Goal: Task Accomplishment & Management: Use online tool/utility

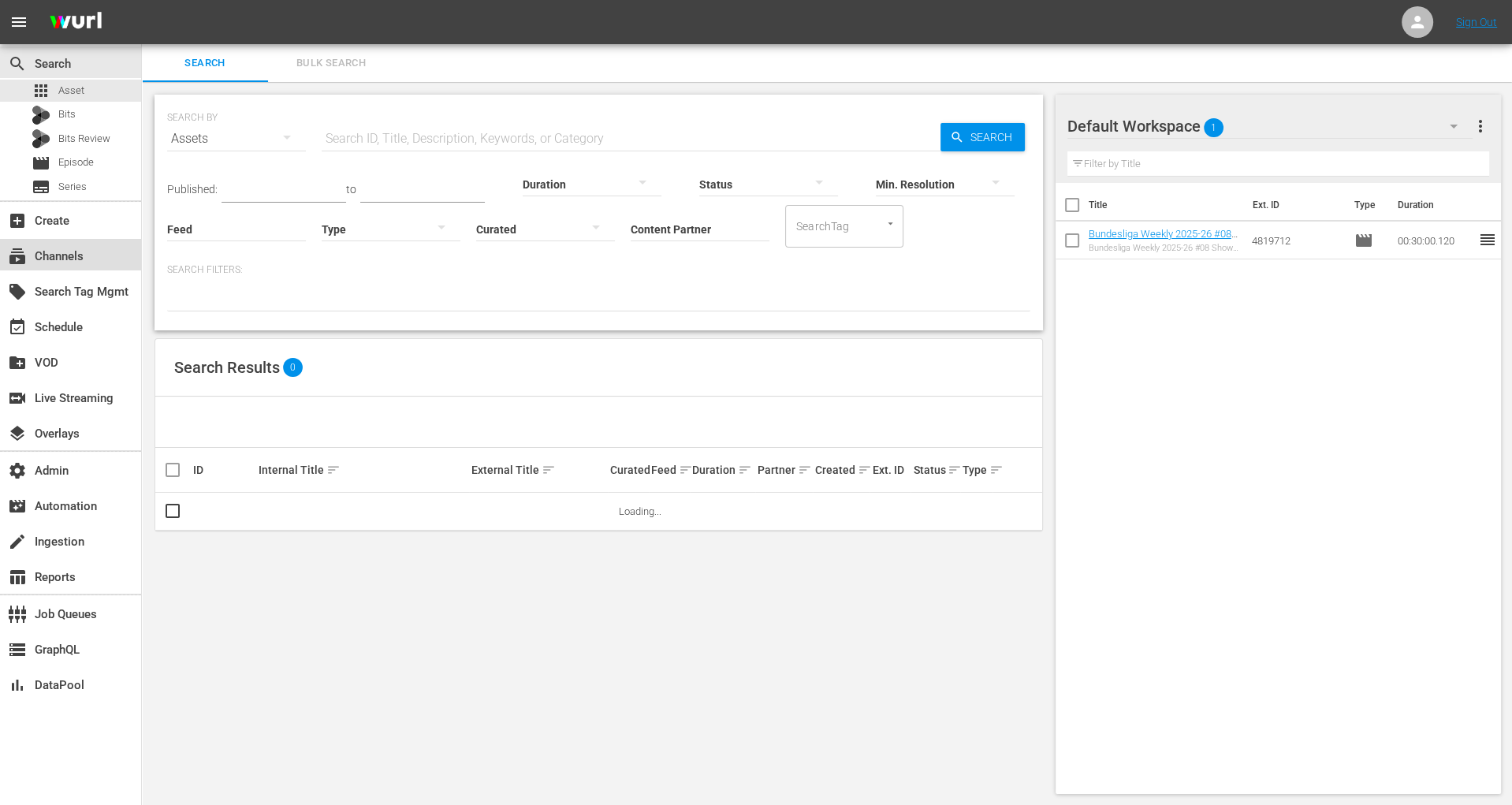
click at [111, 251] on div "subscriptions Channels" at bounding box center [70, 255] width 141 height 31
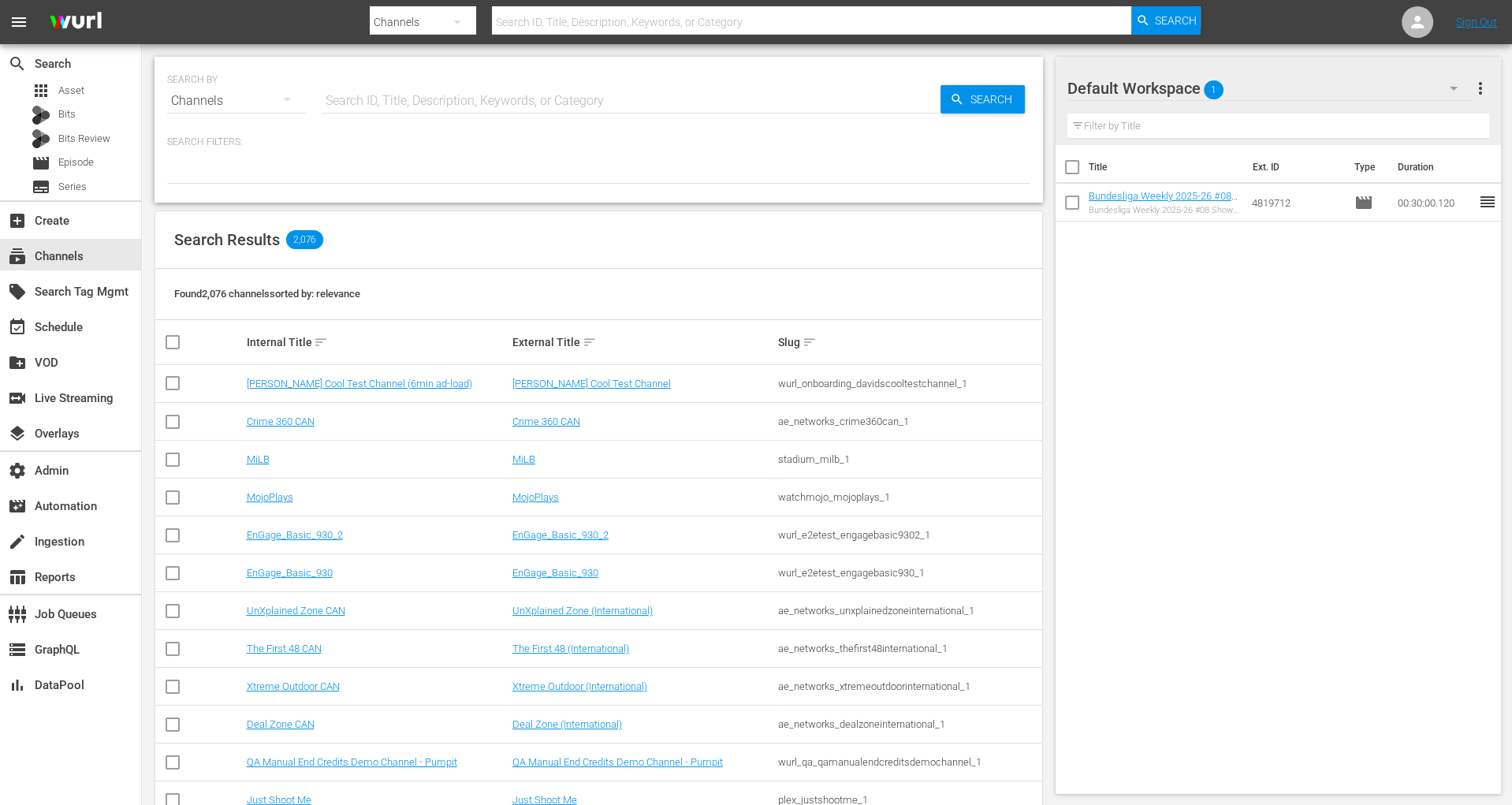
click at [419, 116] on input "text" at bounding box center [630, 101] width 618 height 38
type input "bundelsiga"
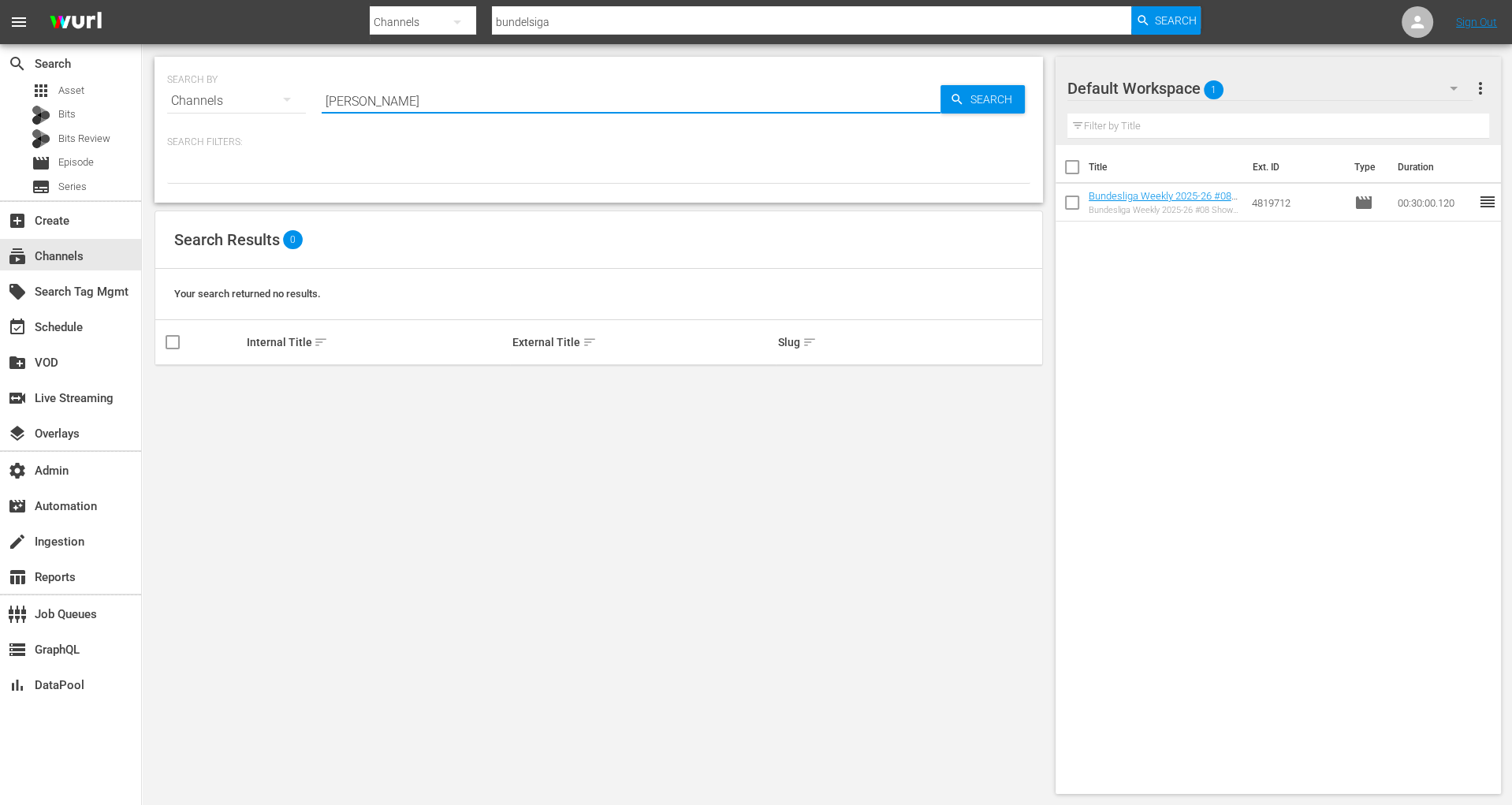
type input "bunde"
click at [88, 94] on div "apps Asset" at bounding box center [70, 90] width 141 height 22
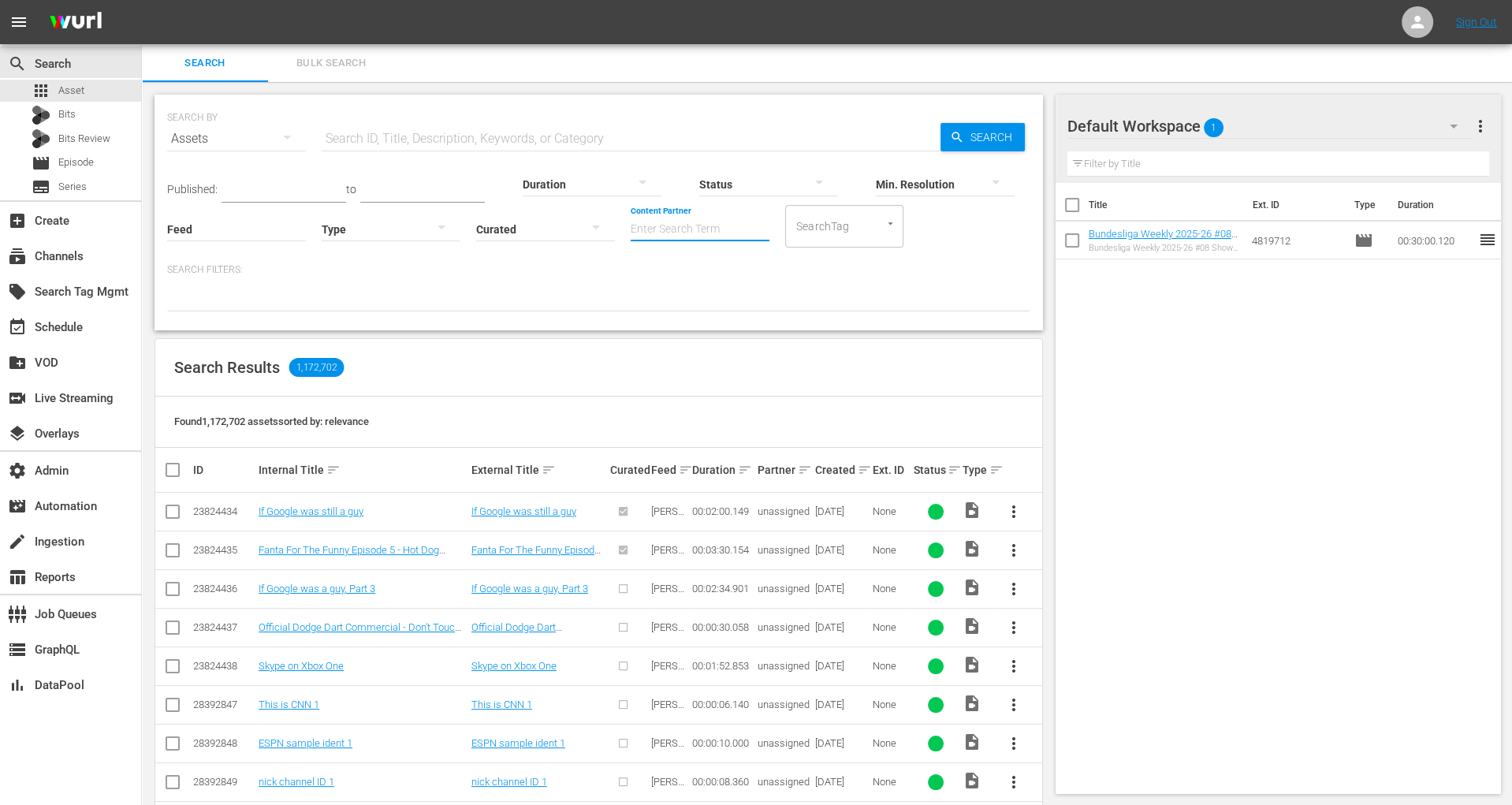
click at [696, 235] on input "Content Partner" at bounding box center [700, 230] width 138 height 56
click at [705, 268] on div "Bundesliga (480)" at bounding box center [759, 272] width 231 height 38
type input "Bundesliga (480)"
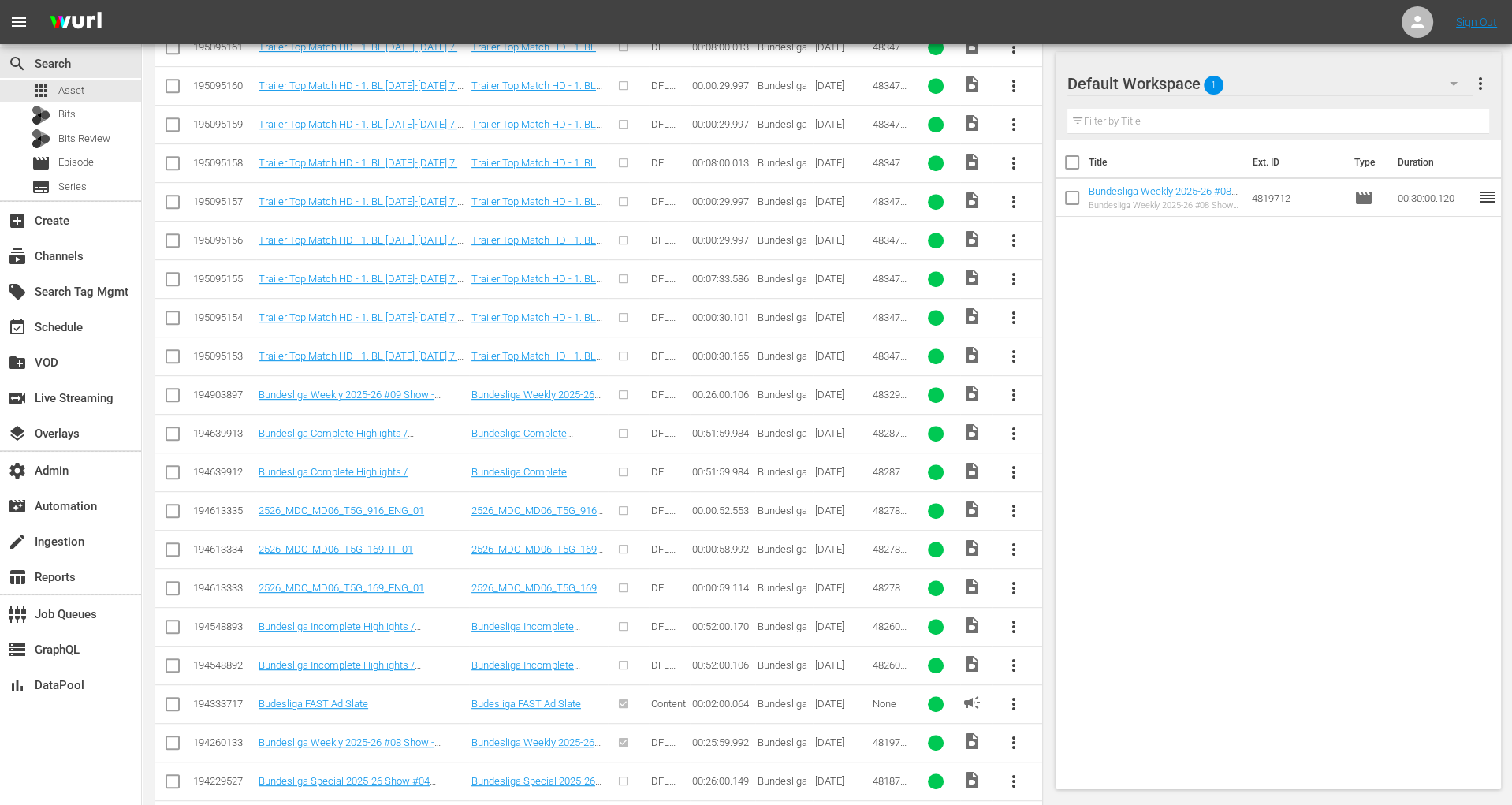
scroll to position [845, 0]
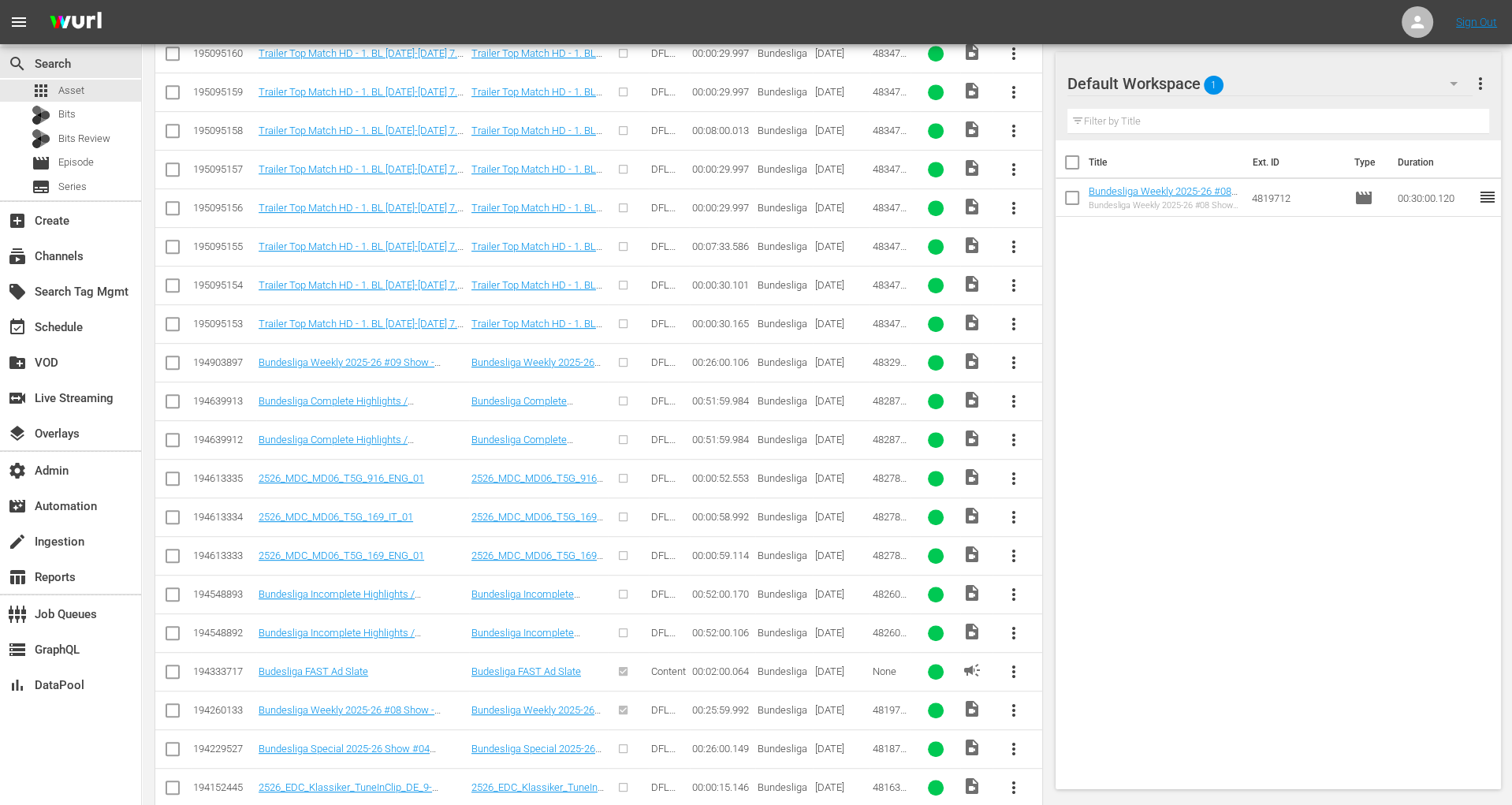
click at [171, 356] on input "checkbox" at bounding box center [173, 366] width 18 height 18
checkbox input "true"
click at [1073, 199] on input "checkbox" at bounding box center [1073, 201] width 33 height 33
checkbox input "true"
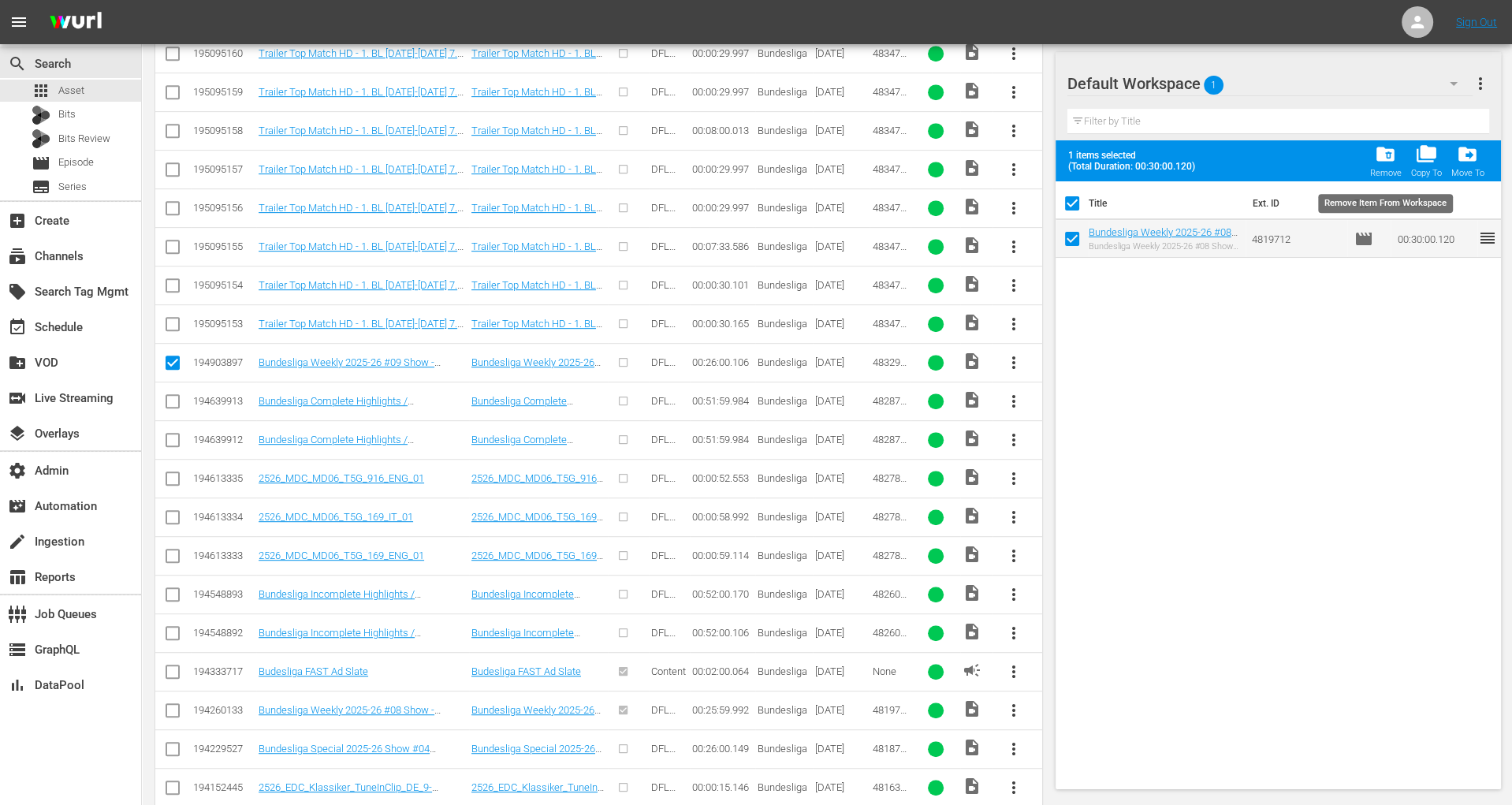
click at [1398, 160] on div "folder_delete Remove" at bounding box center [1386, 161] width 31 height 35
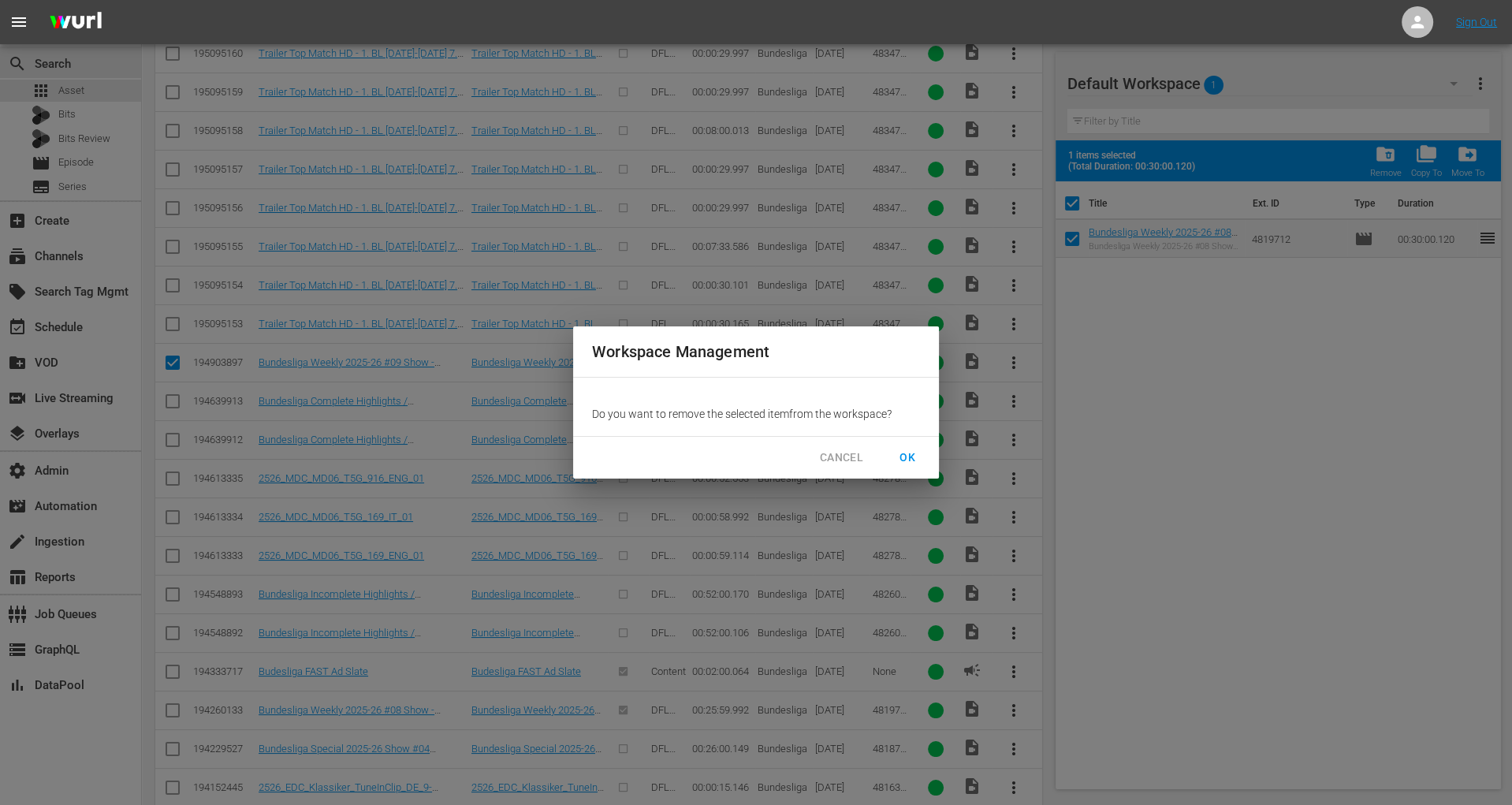
click at [917, 456] on span "OK" at bounding box center [906, 457] width 25 height 19
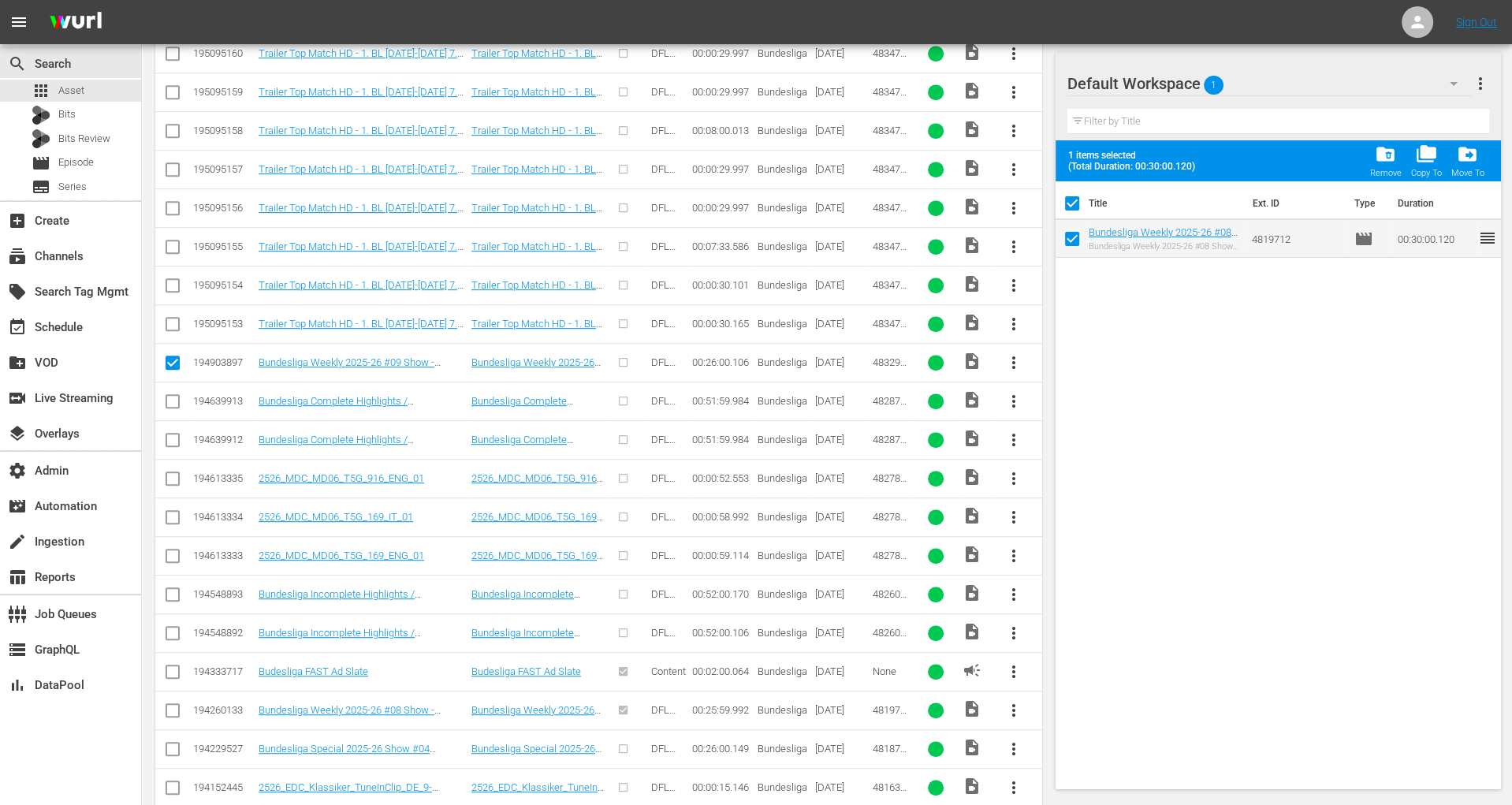
checkbox input "false"
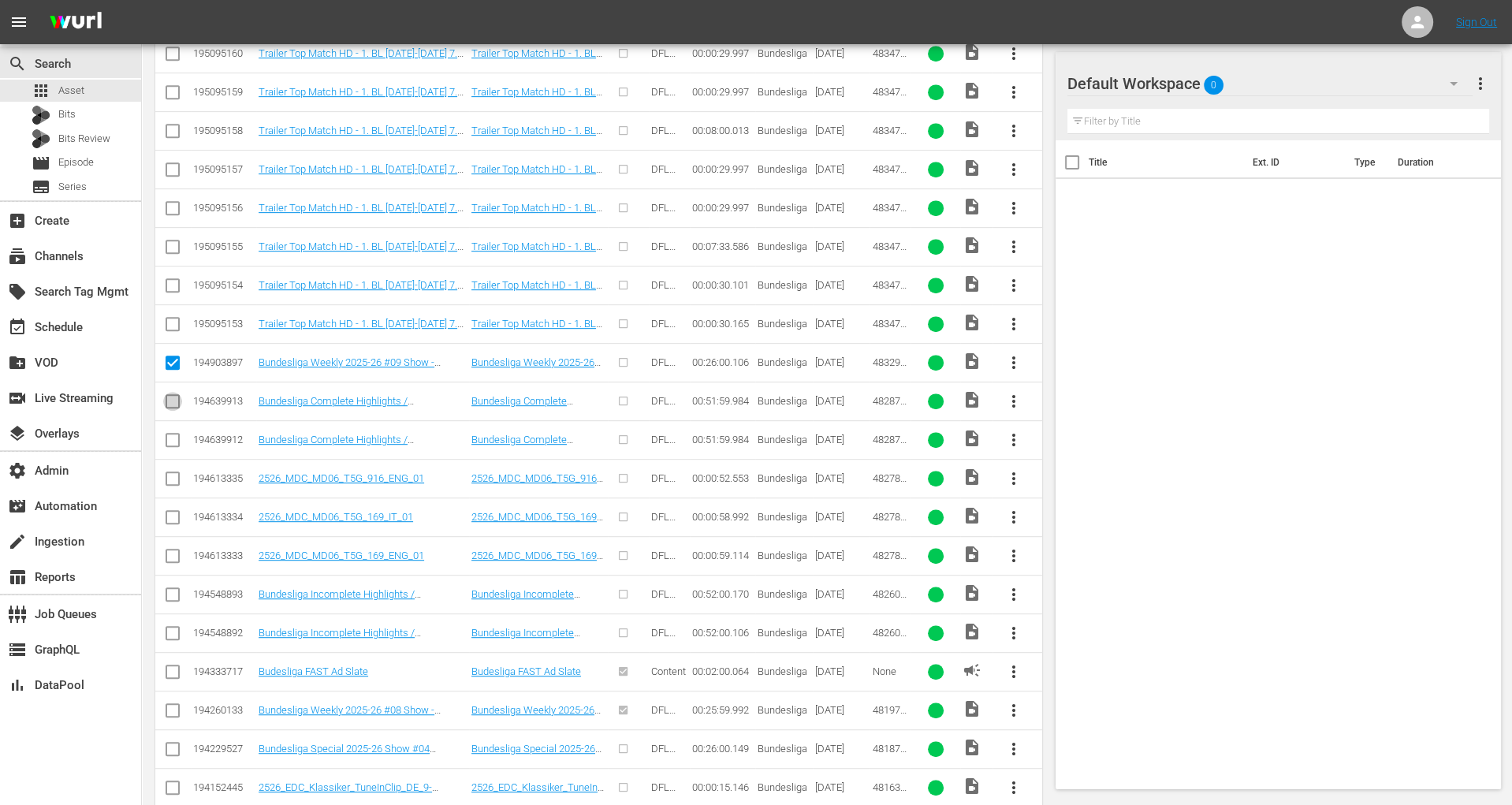
click at [172, 395] on input "checkbox" at bounding box center [173, 404] width 18 height 18
checkbox input "true"
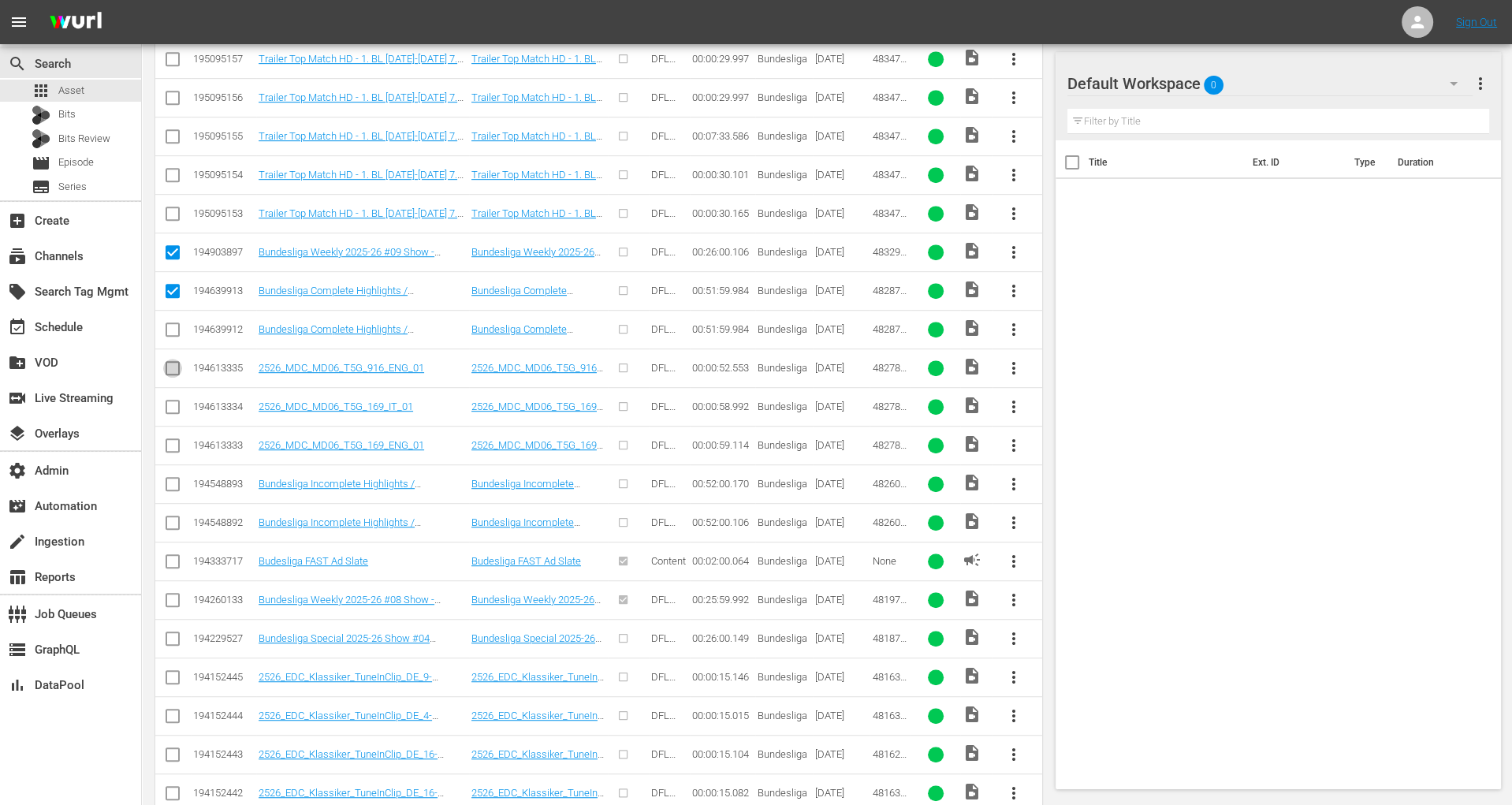
click at [178, 362] on input "checkbox" at bounding box center [173, 371] width 18 height 18
click at [177, 362] on input "checkbox" at bounding box center [173, 371] width 18 height 18
checkbox input "false"
click at [170, 555] on input "checkbox" at bounding box center [173, 564] width 18 height 18
click at [307, 555] on link "Budesliga FAST Ad Slate" at bounding box center [313, 560] width 110 height 12
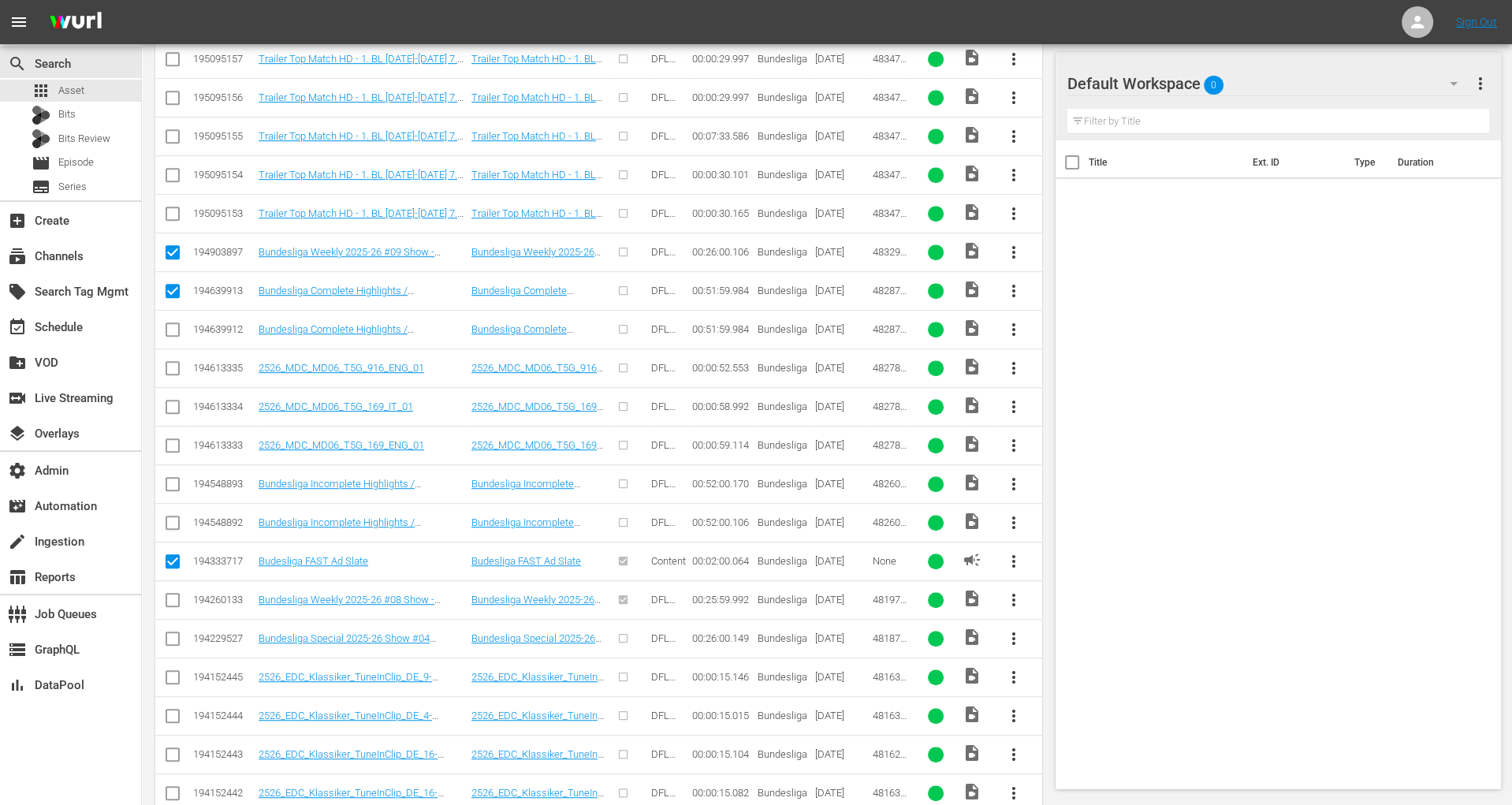
click at [174, 555] on input "checkbox" at bounding box center [173, 564] width 18 height 18
checkbox input "false"
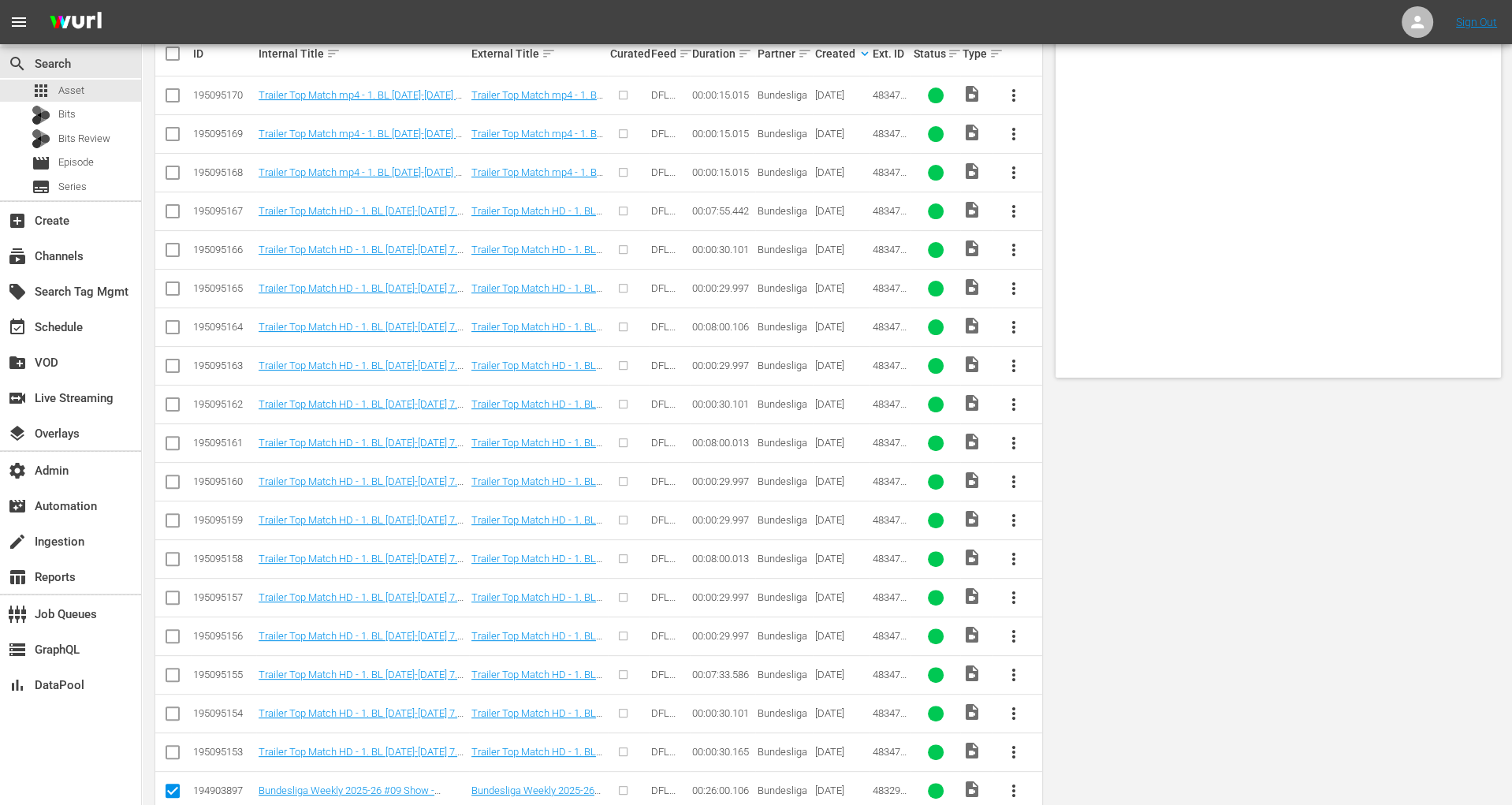
scroll to position [0, 0]
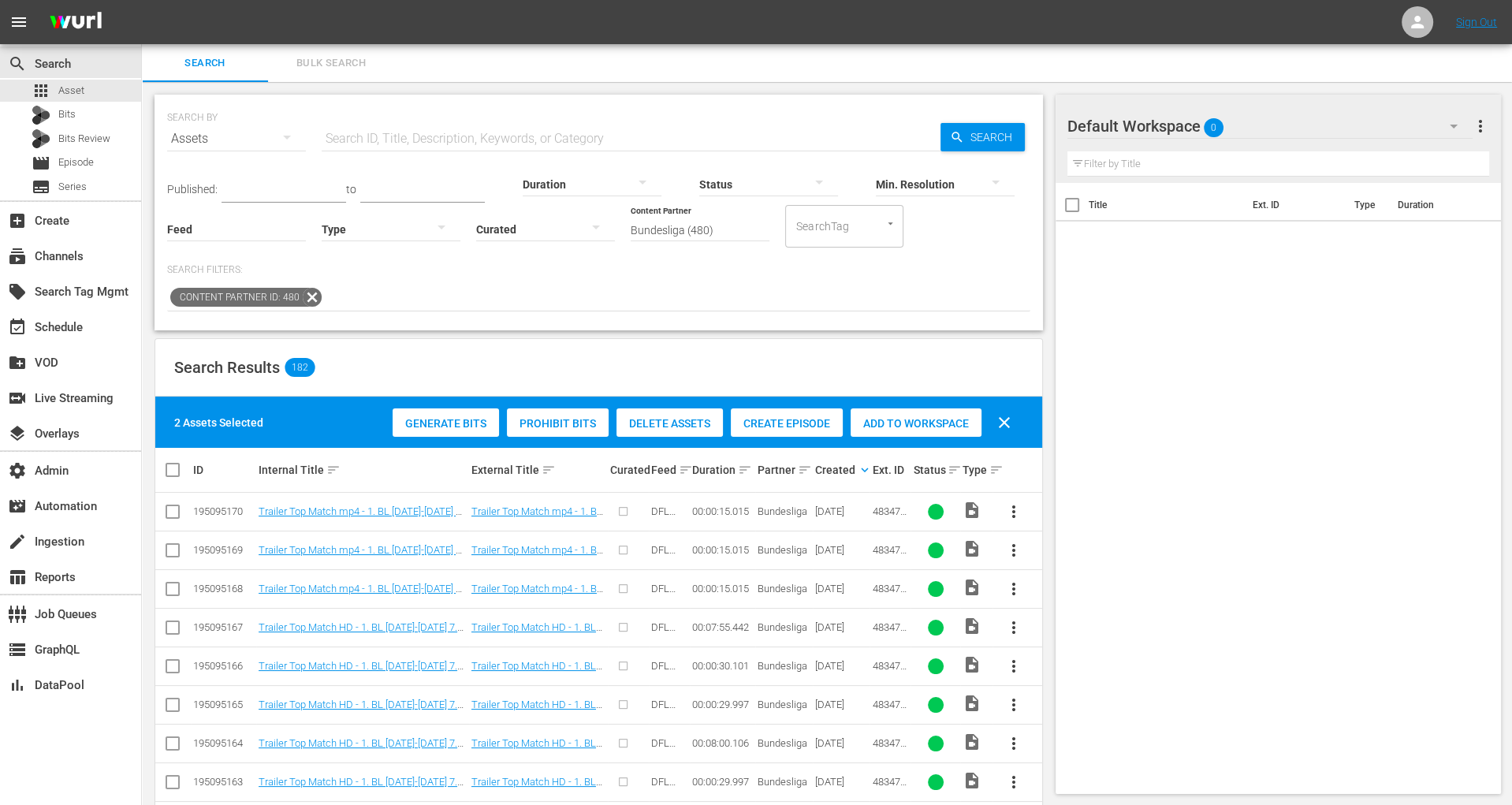
click at [785, 423] on span "Create Episode" at bounding box center [786, 424] width 112 height 13
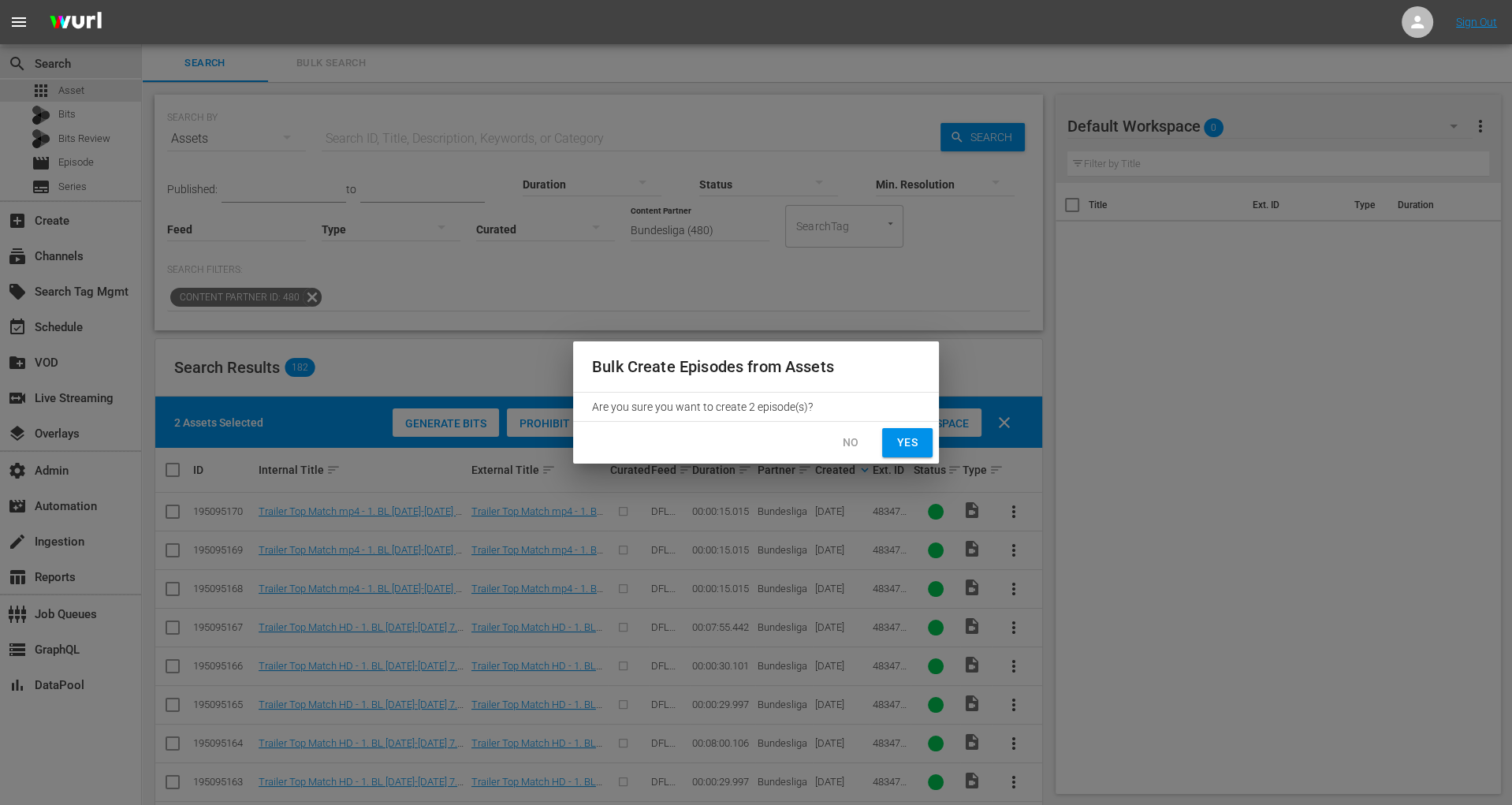
click at [926, 449] on button "Yes" at bounding box center [907, 443] width 51 height 30
checkbox input "false"
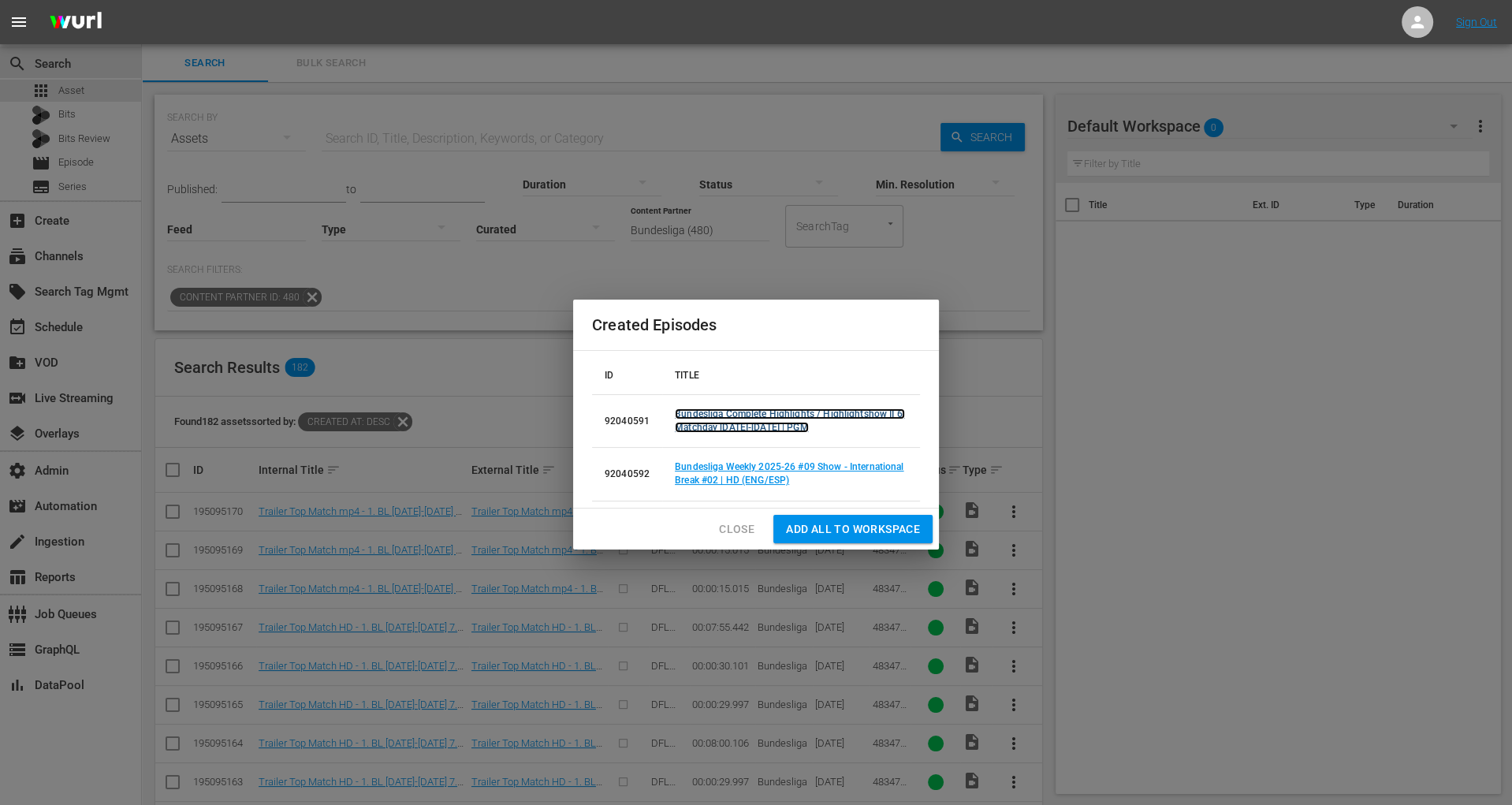
click at [770, 424] on link "Bundesliga Complete Highlights / Highlightshow II 6. Matchday [DATE]-[DATE] | P…" at bounding box center [789, 420] width 230 height 24
click at [769, 476] on link "Bundesliga Weekly 2025-26 #09 Show - International Break #02 | HD (ENG/ESP)" at bounding box center [789, 474] width 229 height 24
click at [815, 529] on span "Add all to Workspace" at bounding box center [853, 529] width 134 height 19
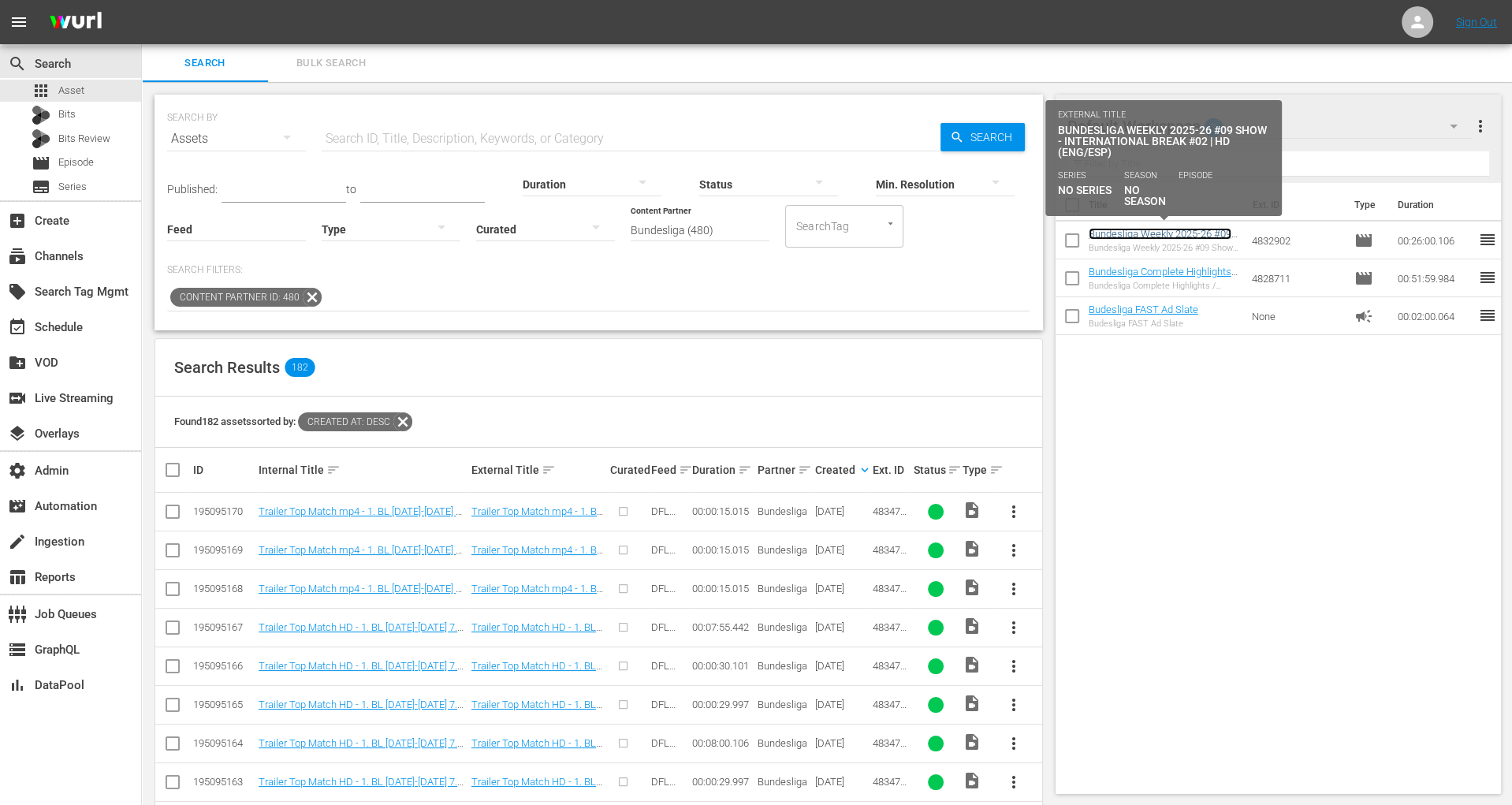
click at [1158, 233] on link "Bundesliga Weekly 2025-26 #09 Show - International Break #02 | HD (ENG/ESP)" at bounding box center [1160, 246] width 143 height 35
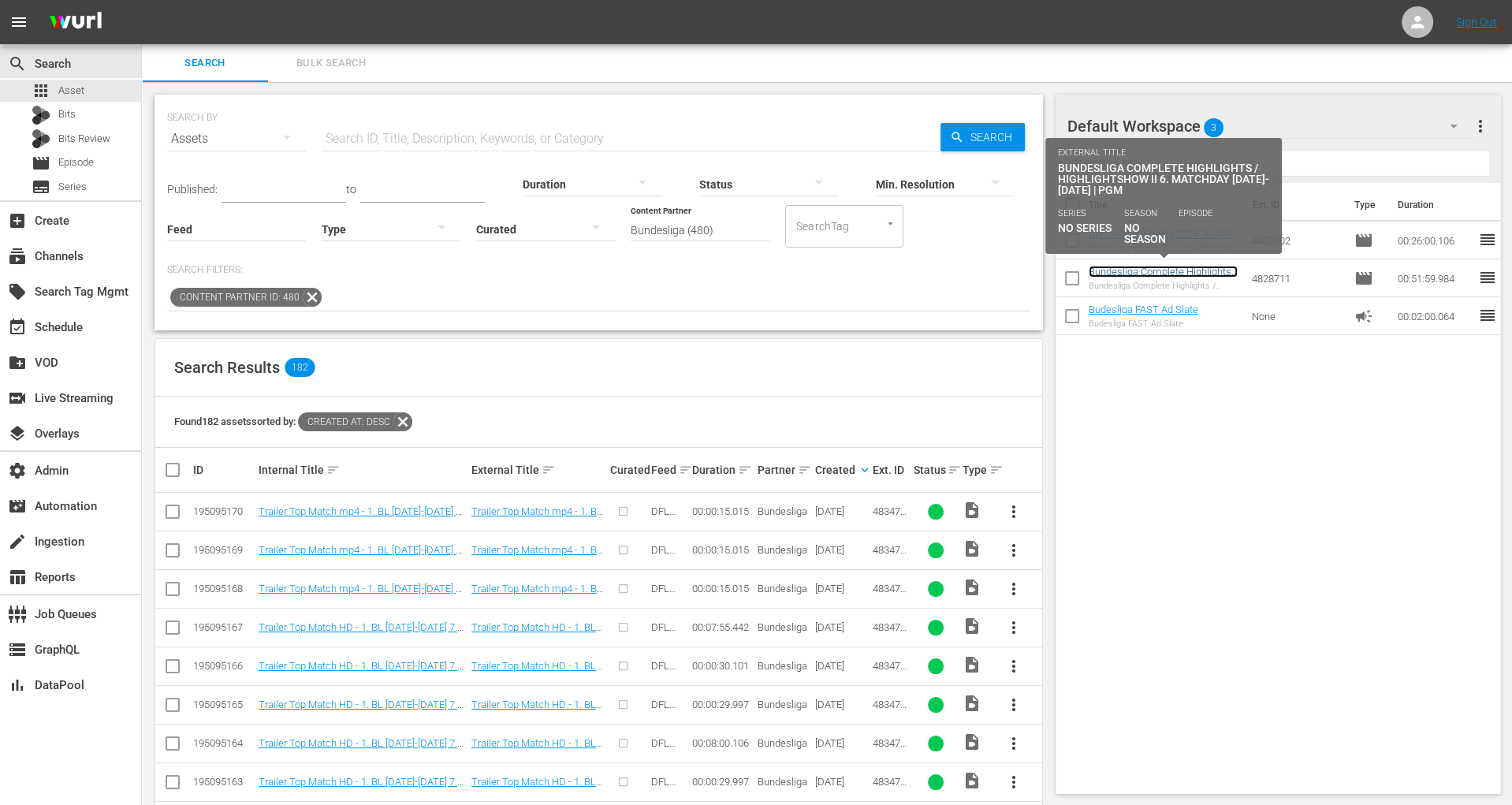
click at [1158, 270] on link "Bundesliga Complete Highlights / Highlightshow II 6. Matchday [DATE]-[DATE] | P…" at bounding box center [1163, 283] width 149 height 35
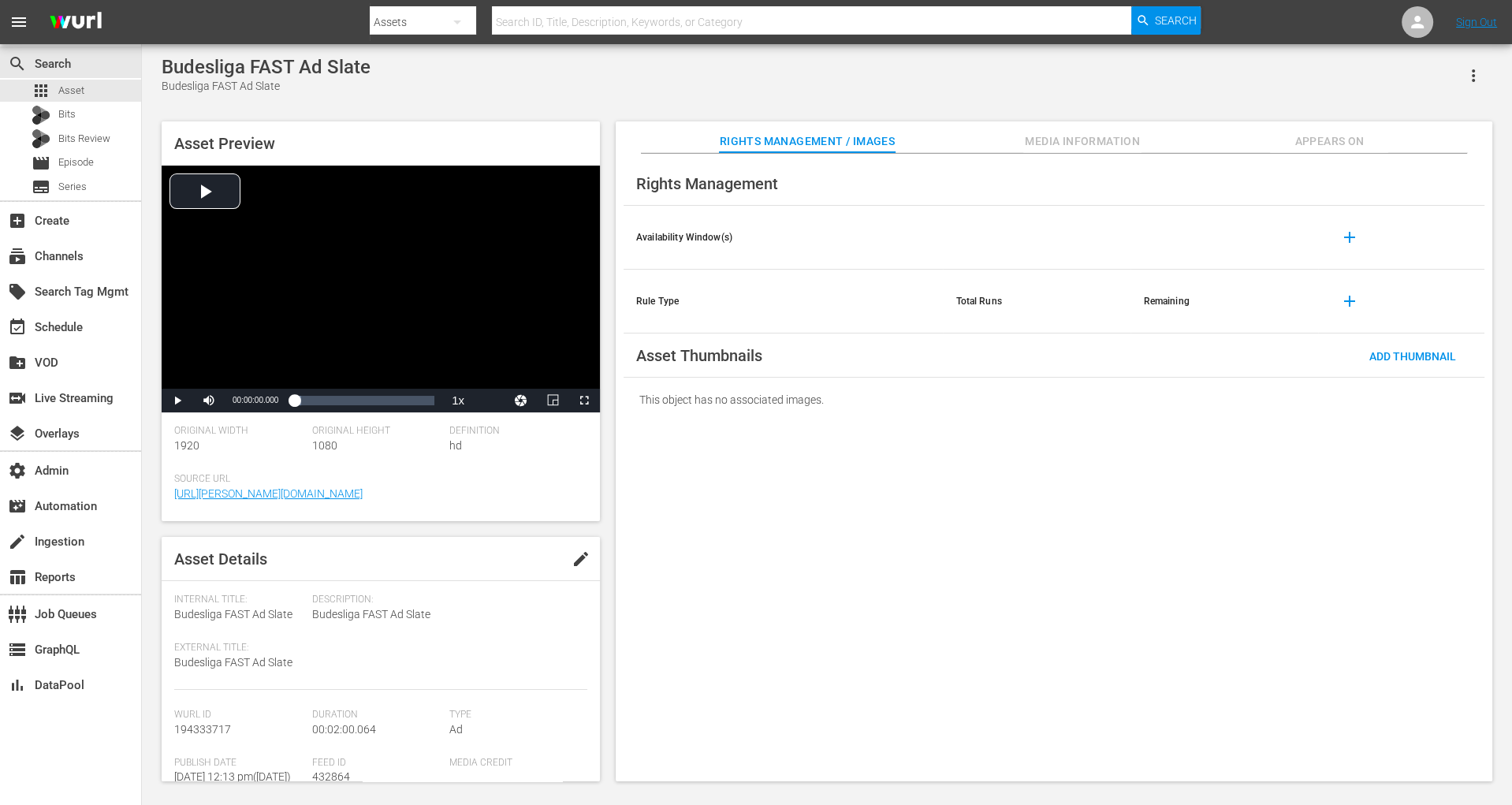
click at [1360, 79] on button "button" at bounding box center [1473, 75] width 38 height 38
click at [1360, 92] on div "Add To Workspace" at bounding box center [1404, 81] width 151 height 38
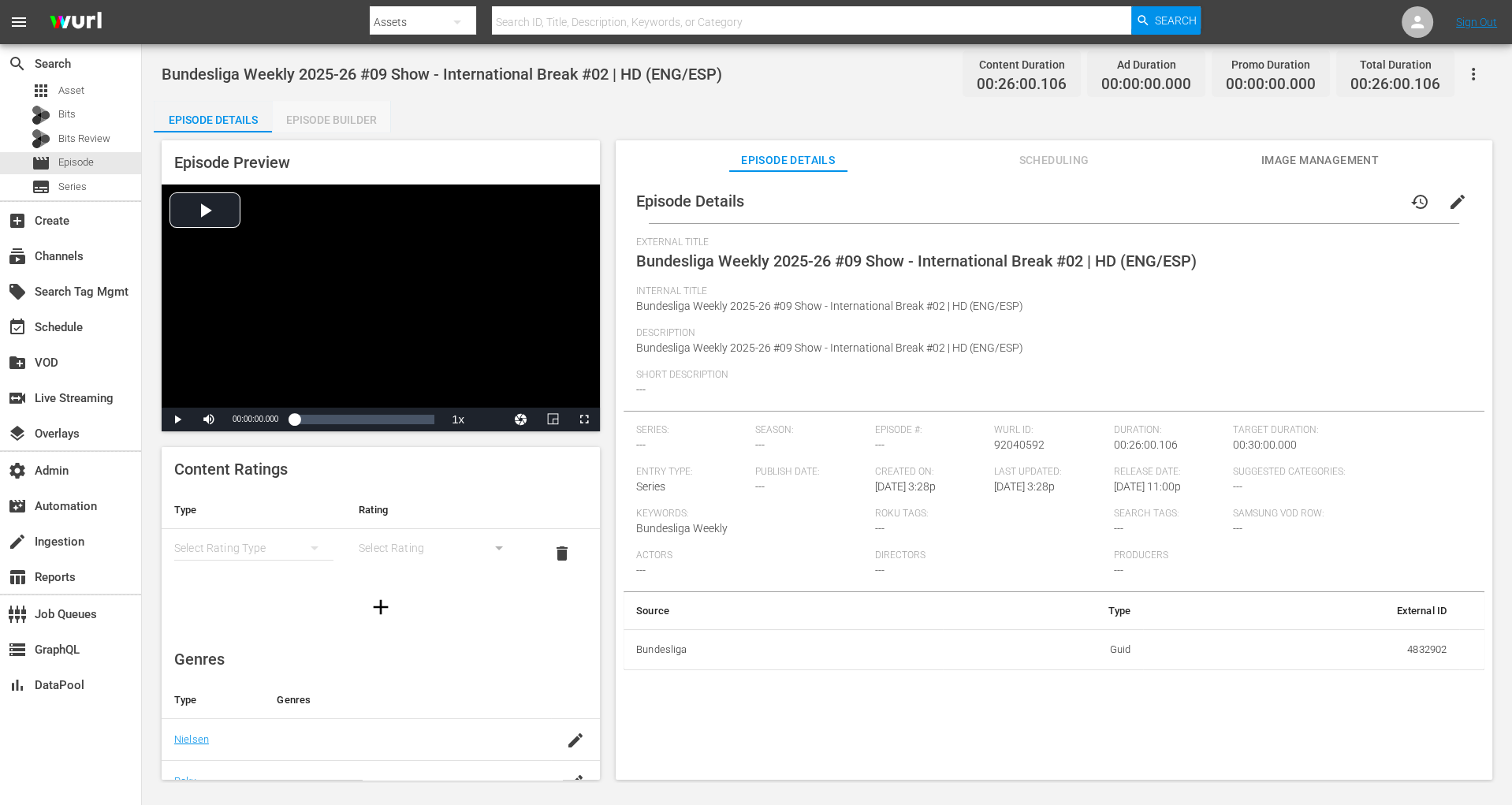
click at [363, 112] on div "Episode Builder" at bounding box center [331, 119] width 118 height 38
click at [321, 116] on div "Episode Builder" at bounding box center [331, 119] width 118 height 38
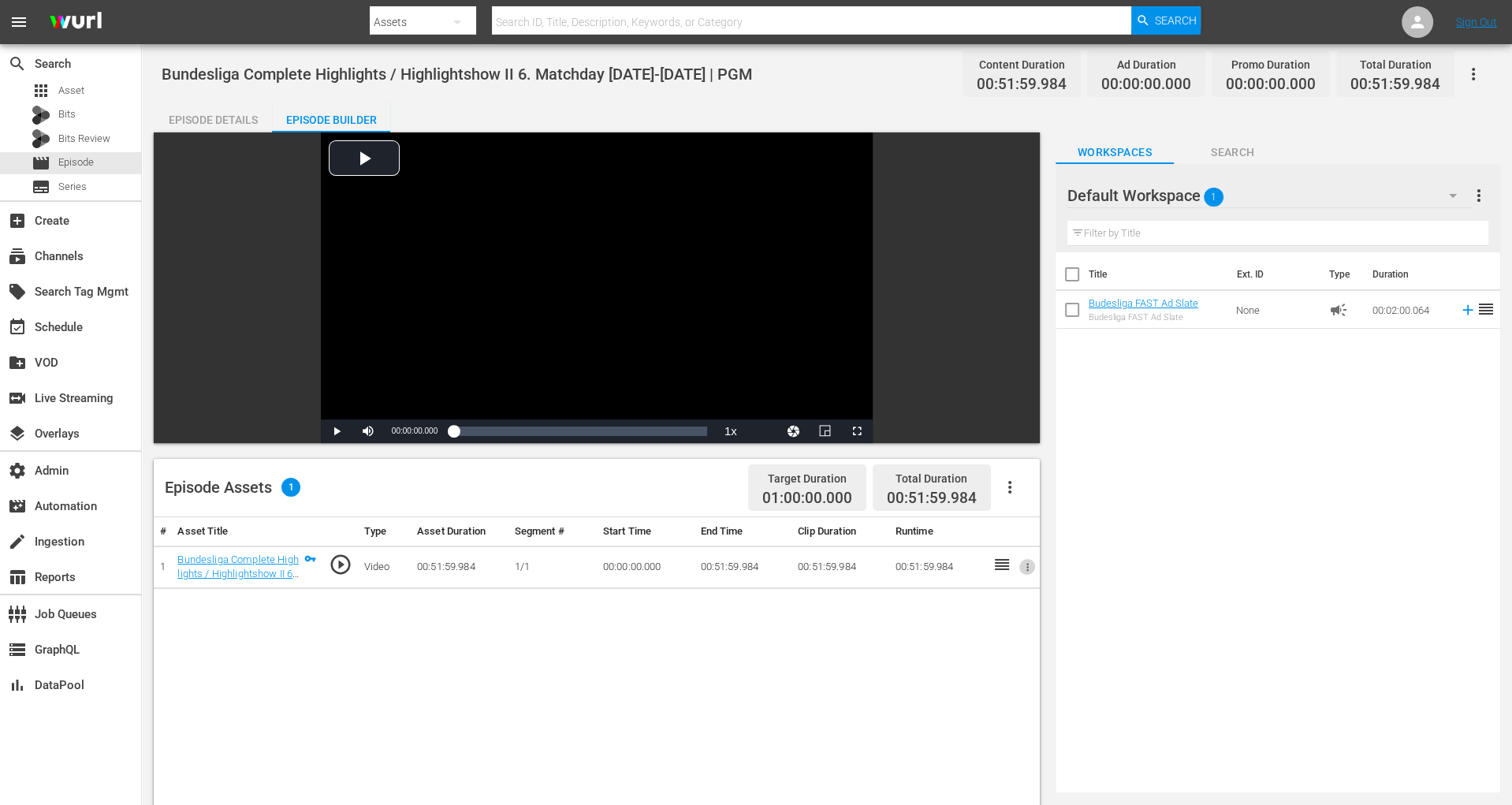
click at [1030, 569] on icon "button" at bounding box center [1027, 567] width 12 height 12
click at [1005, 487] on div at bounding box center [756, 402] width 1512 height 805
click at [1010, 487] on icon "button" at bounding box center [1009, 487] width 3 height 13
drag, startPoint x: 926, startPoint y: 631, endPoint x: 936, endPoint y: 607, distance: 26.0
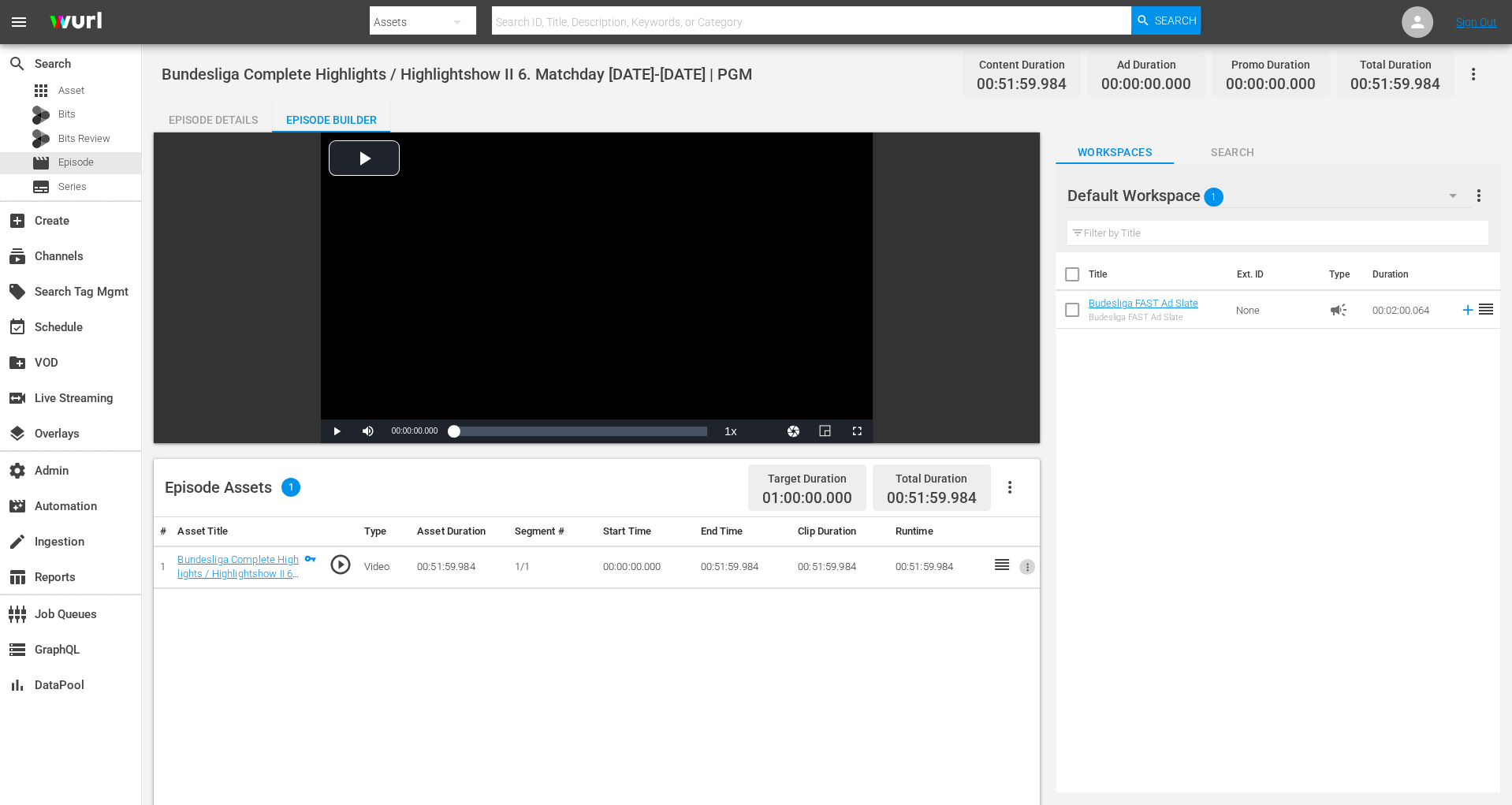
click at [1030, 572] on button "button" at bounding box center [1027, 568] width 17 height 17
click at [1011, 494] on div at bounding box center [756, 402] width 1512 height 805
click at [1011, 493] on icon "button" at bounding box center [1010, 487] width 18 height 18
click at [1021, 496] on div "Edit Cue Points" at bounding box center [1056, 493] width 107 height 38
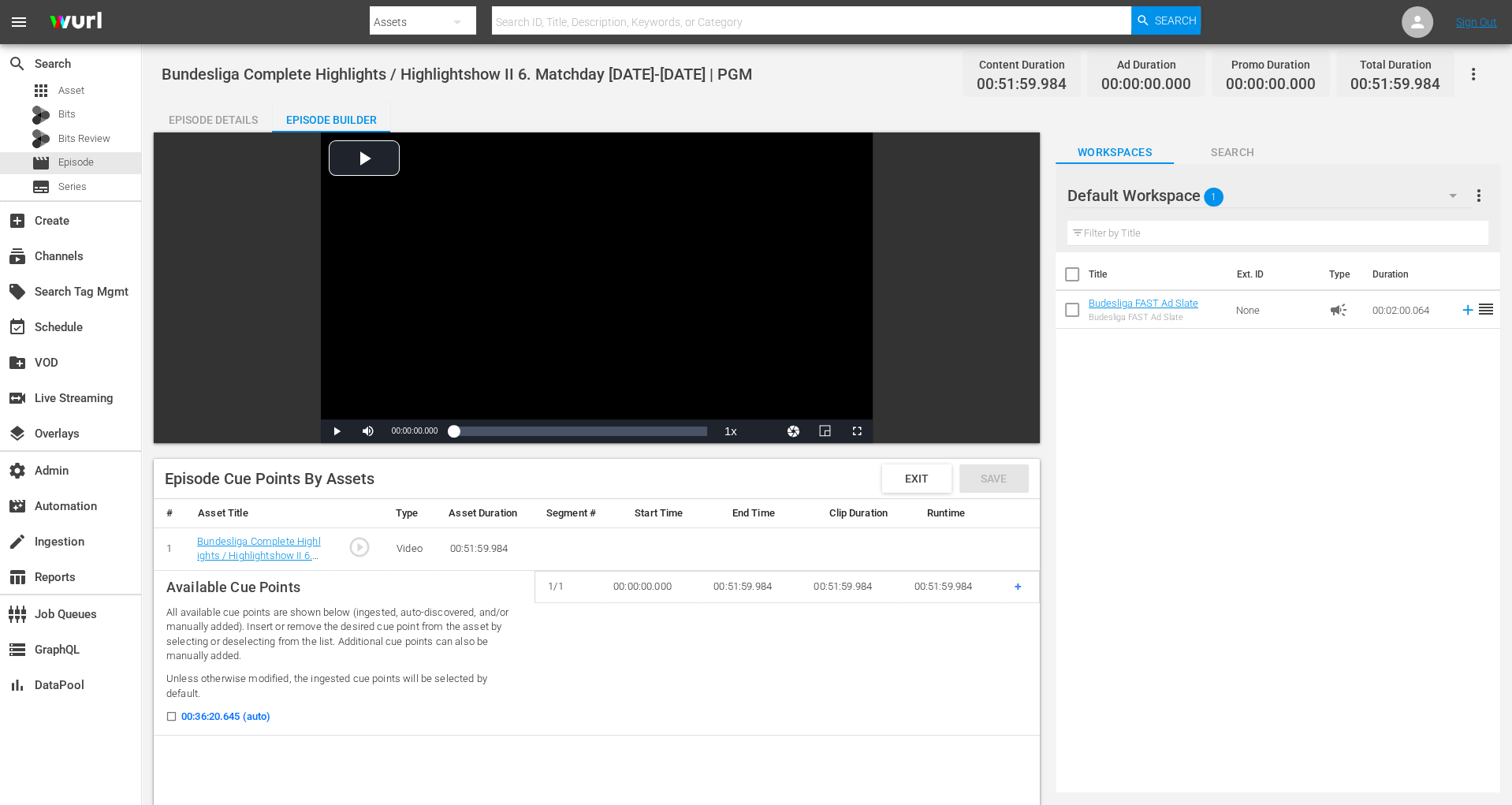
click at [212, 122] on div "Episode Details" at bounding box center [213, 119] width 118 height 38
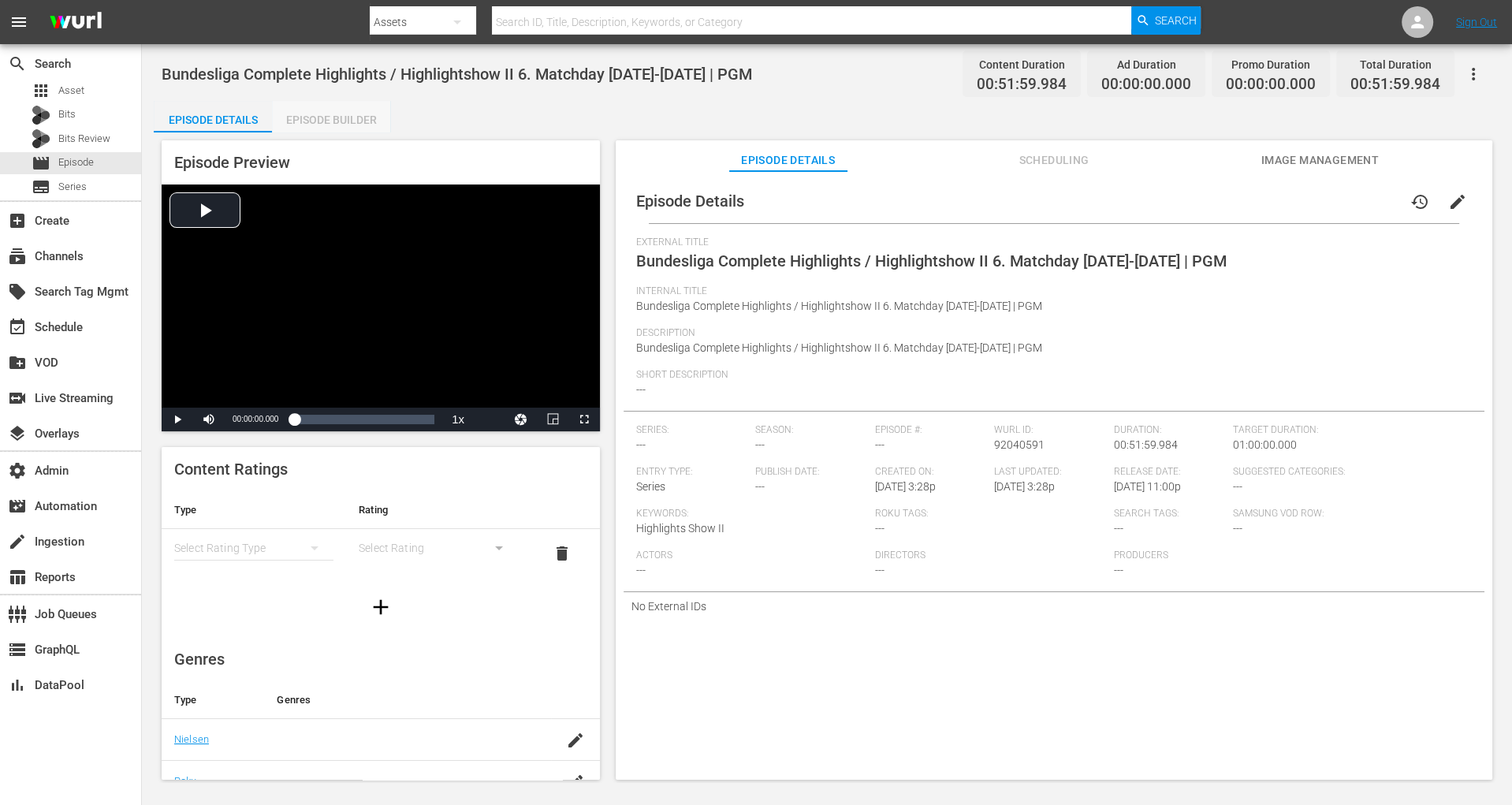
click at [333, 113] on div "Episode Builder" at bounding box center [331, 119] width 118 height 38
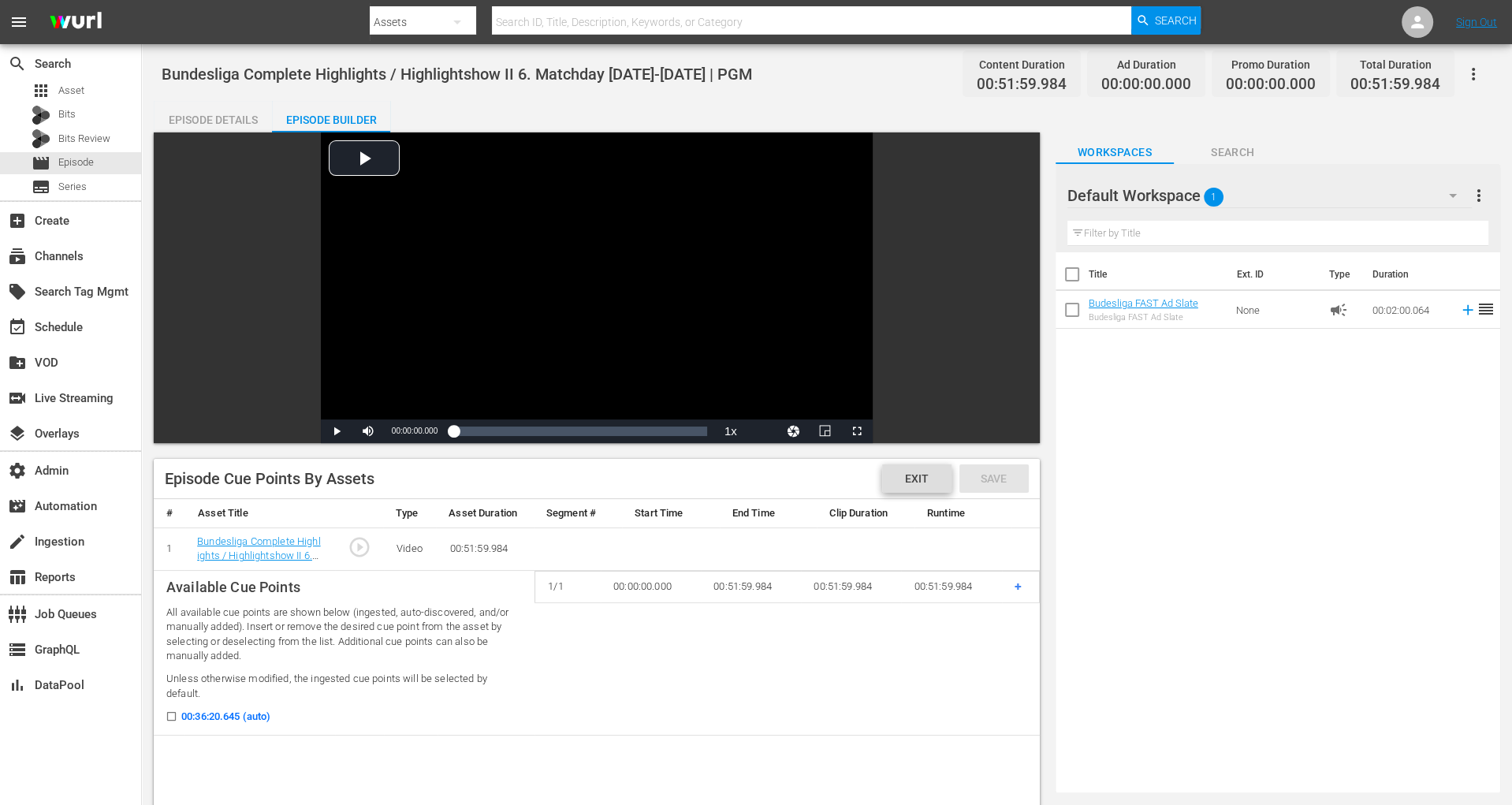
click at [930, 489] on div "Exit" at bounding box center [917, 478] width 69 height 29
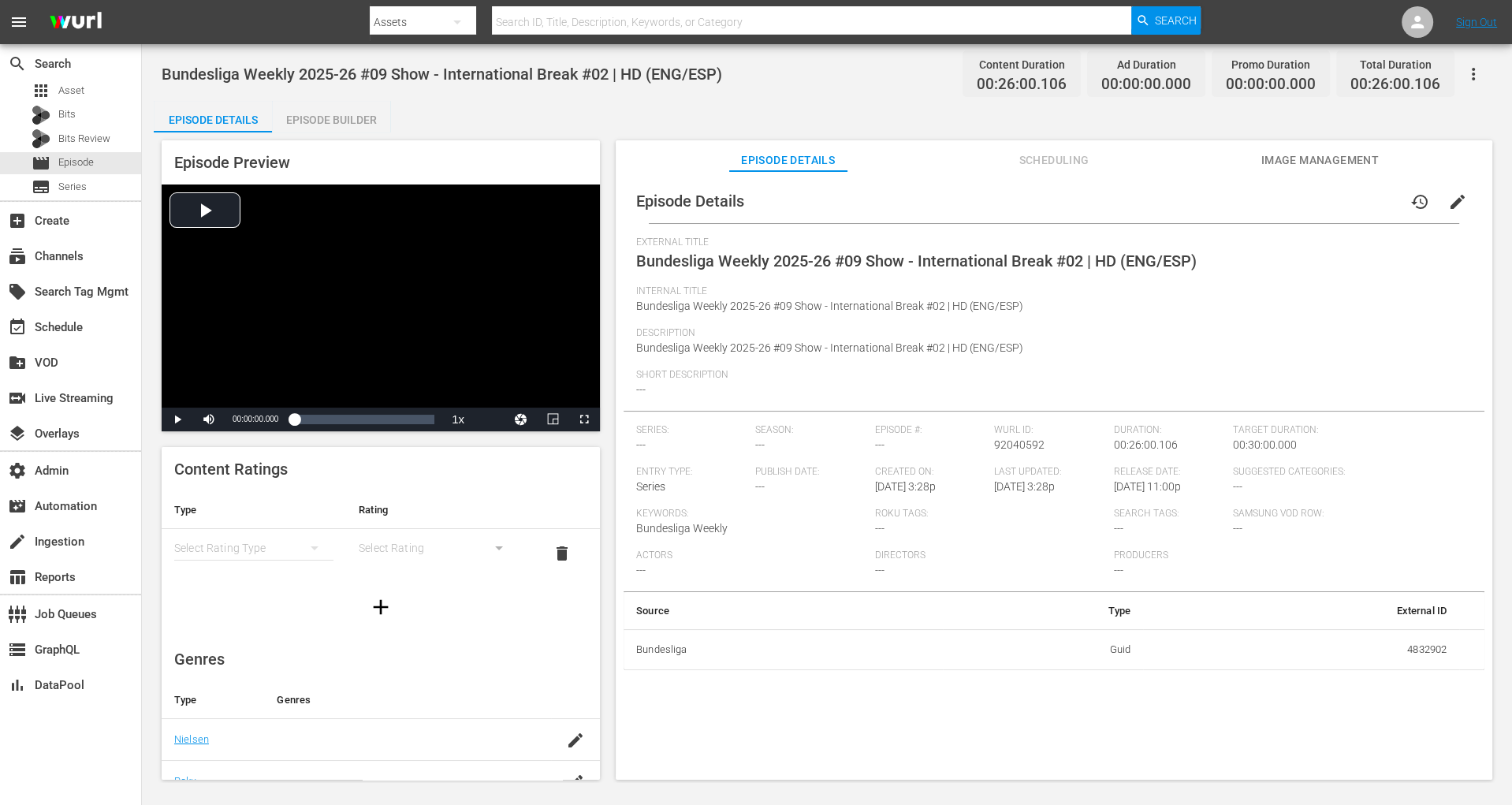
click at [362, 123] on div "Episode Builder" at bounding box center [331, 119] width 118 height 38
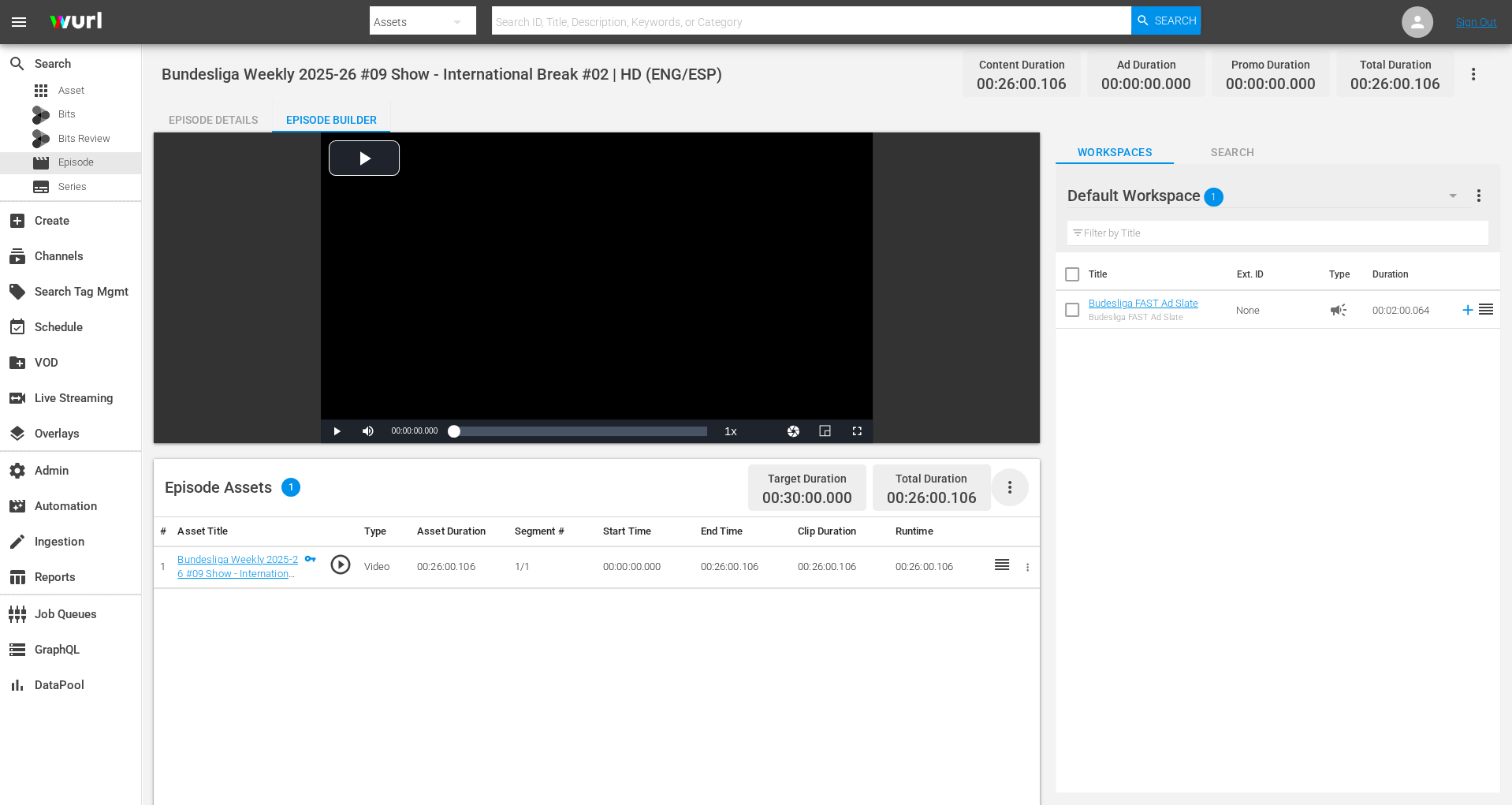
click at [1006, 481] on icon "button" at bounding box center [1010, 487] width 18 height 18
click at [1012, 499] on div "Edit Cue Points" at bounding box center [1056, 493] width 107 height 38
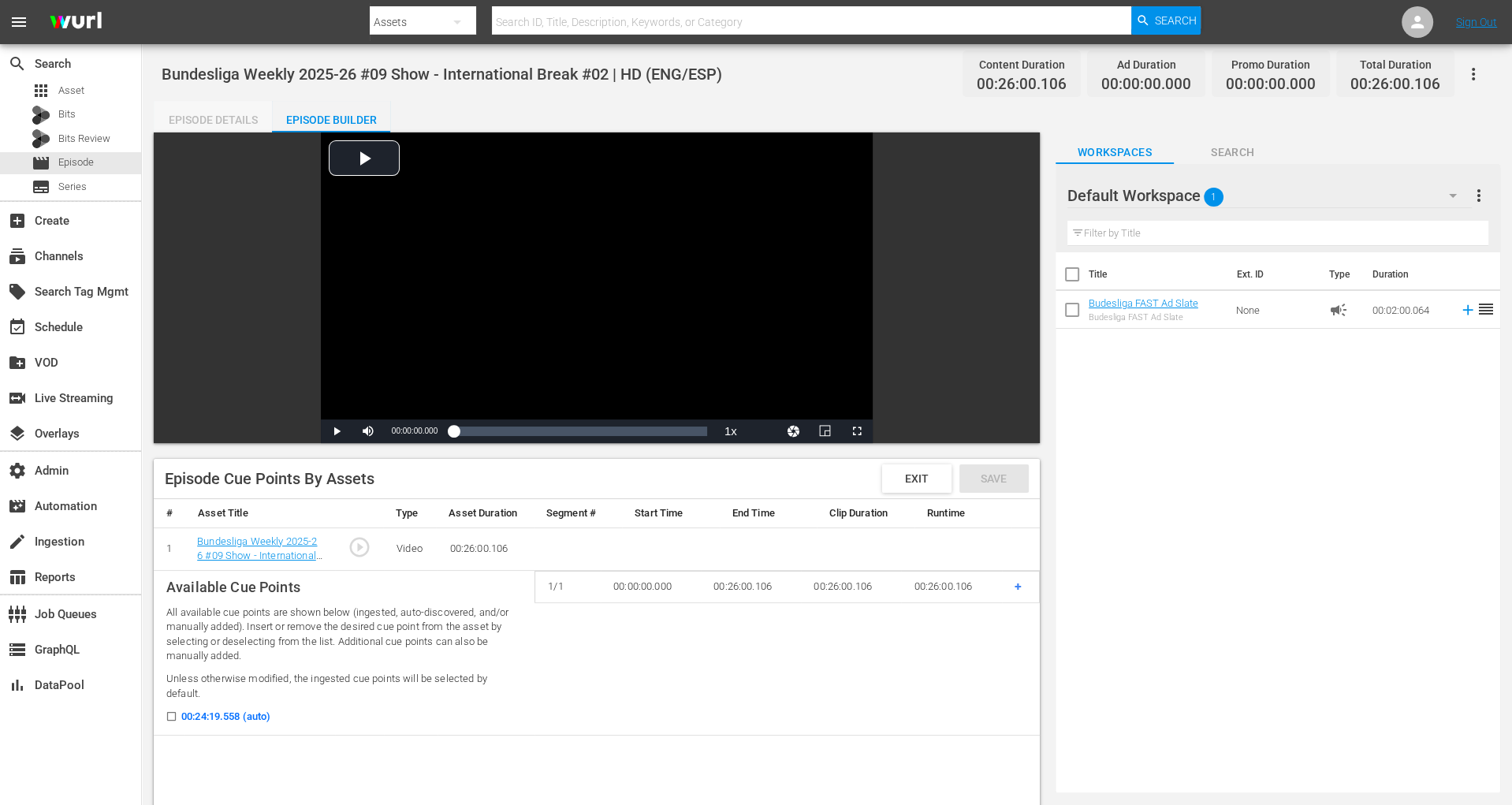
click at [241, 116] on div "Episode Details" at bounding box center [213, 119] width 118 height 38
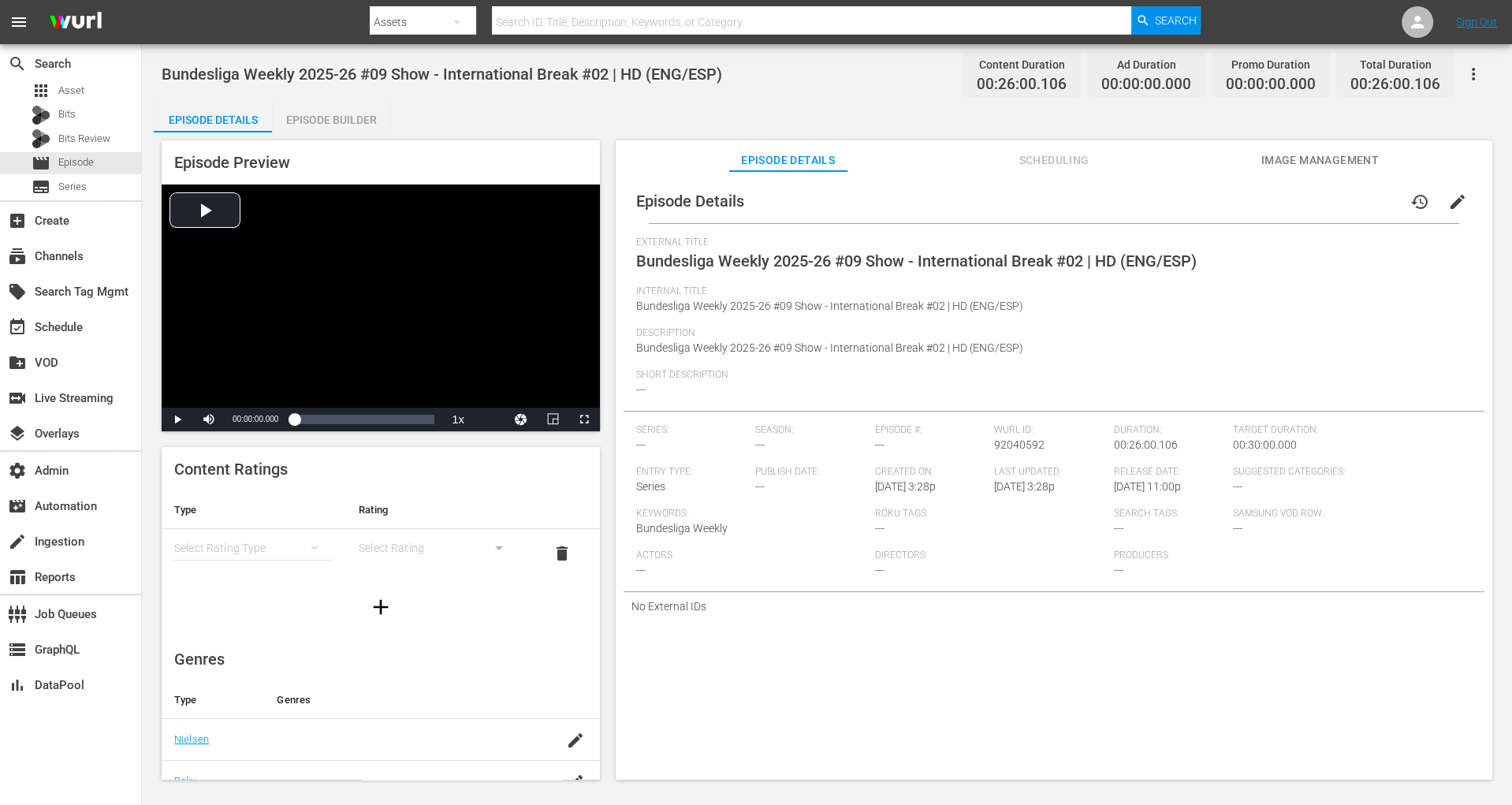
click at [308, 114] on div "Episode Builder" at bounding box center [331, 119] width 118 height 38
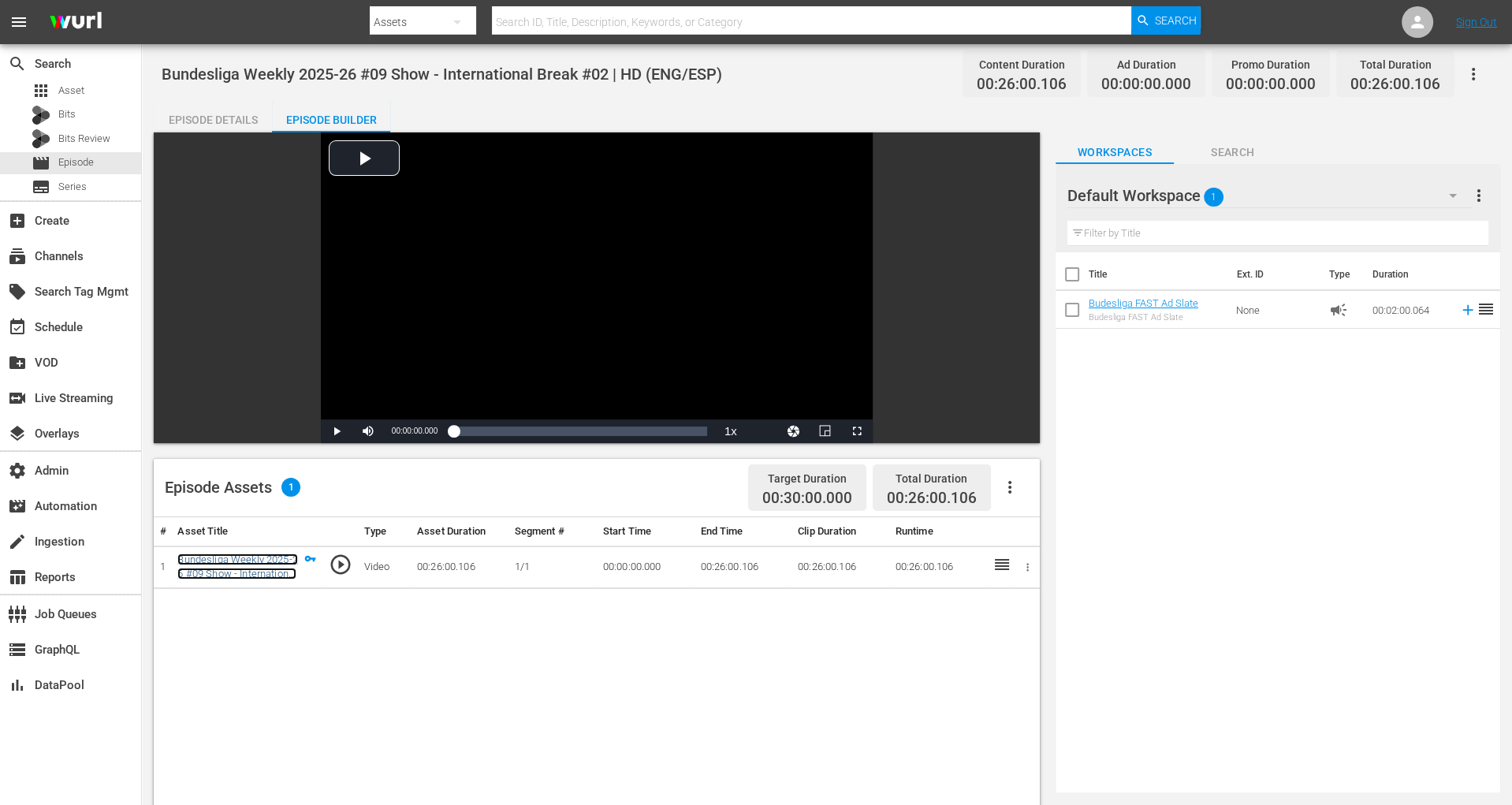
click at [263, 554] on link "Bundesliga Weekly 2025-26 #09 Show - International Break #02 | HD (ENG/ESP)" at bounding box center [237, 574] width 120 height 41
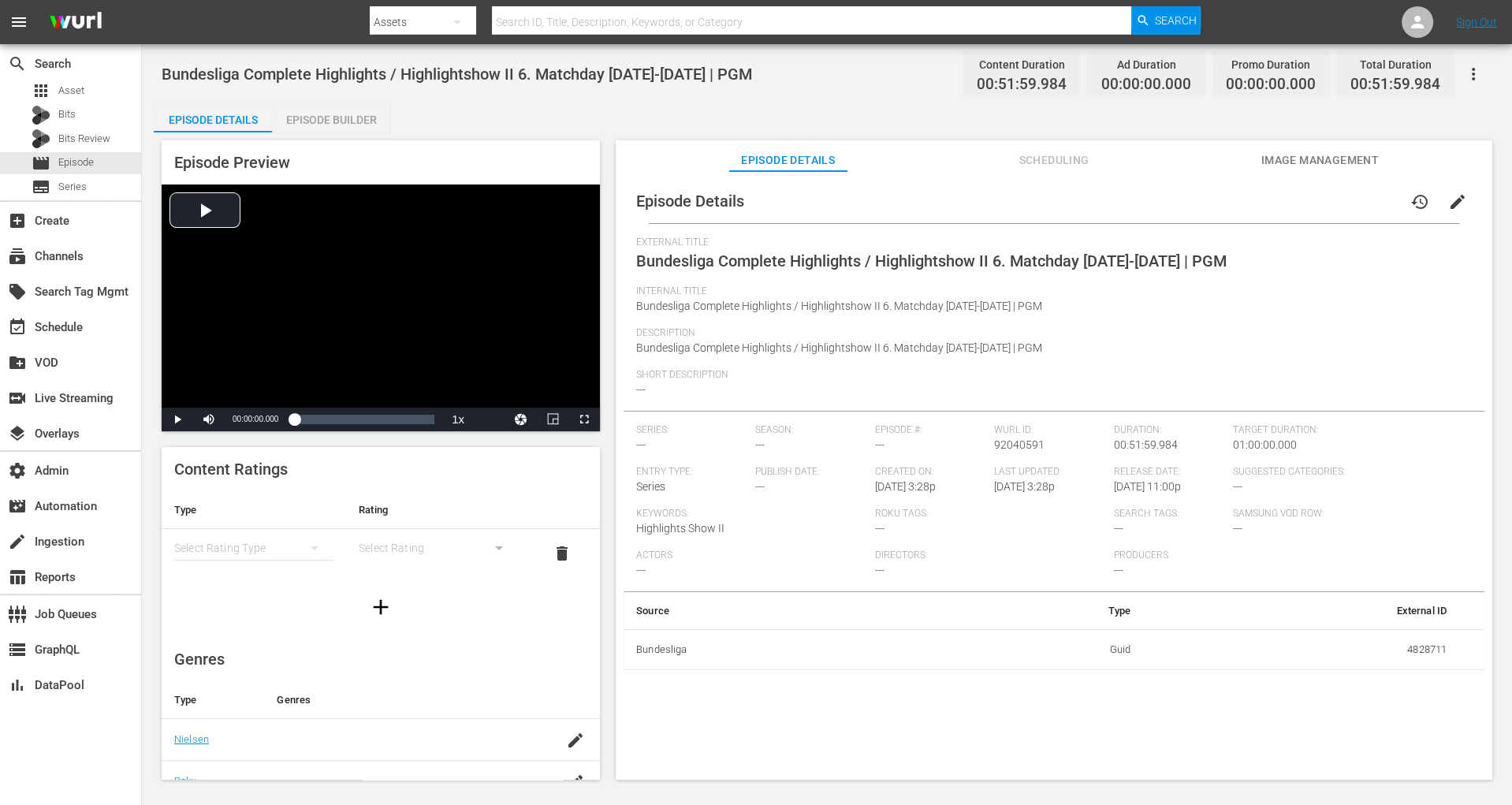
click at [373, 121] on div "Episode Builder" at bounding box center [331, 119] width 118 height 38
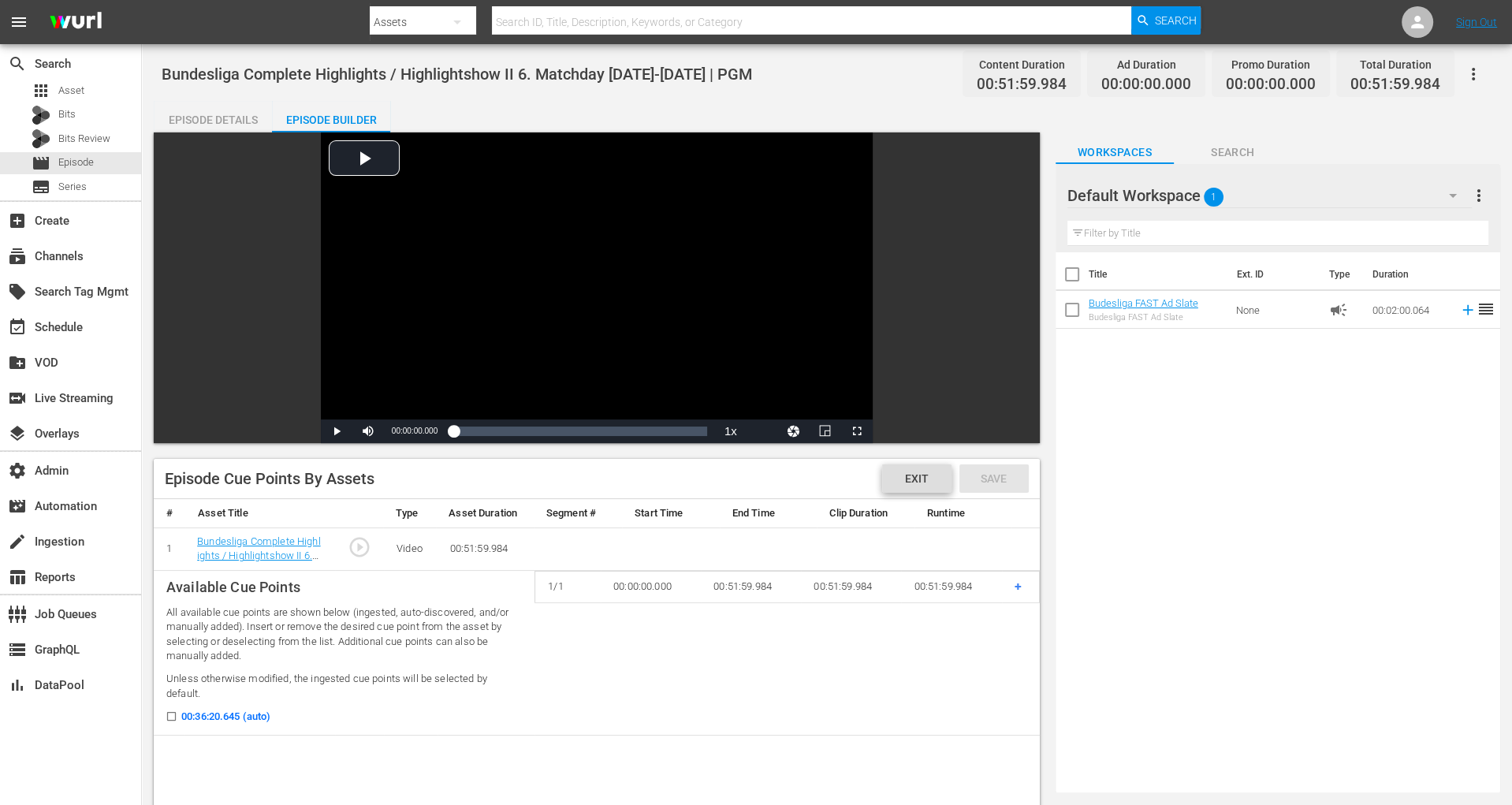
click at [911, 487] on div "Exit" at bounding box center [917, 478] width 69 height 29
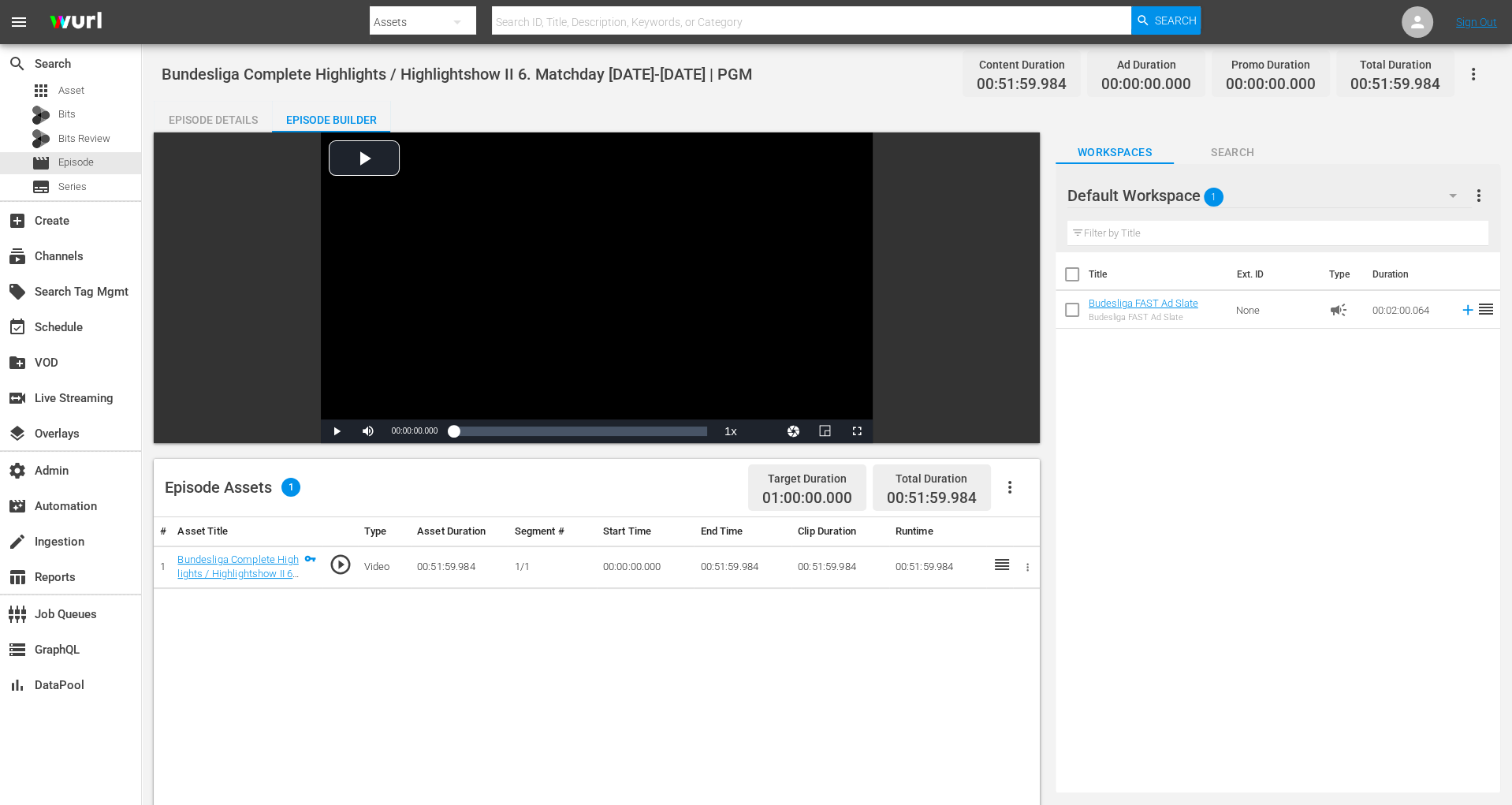
click at [1014, 486] on icon "button" at bounding box center [1010, 487] width 18 height 18
click at [1014, 490] on div "Edit Cue Points" at bounding box center [1056, 493] width 107 height 38
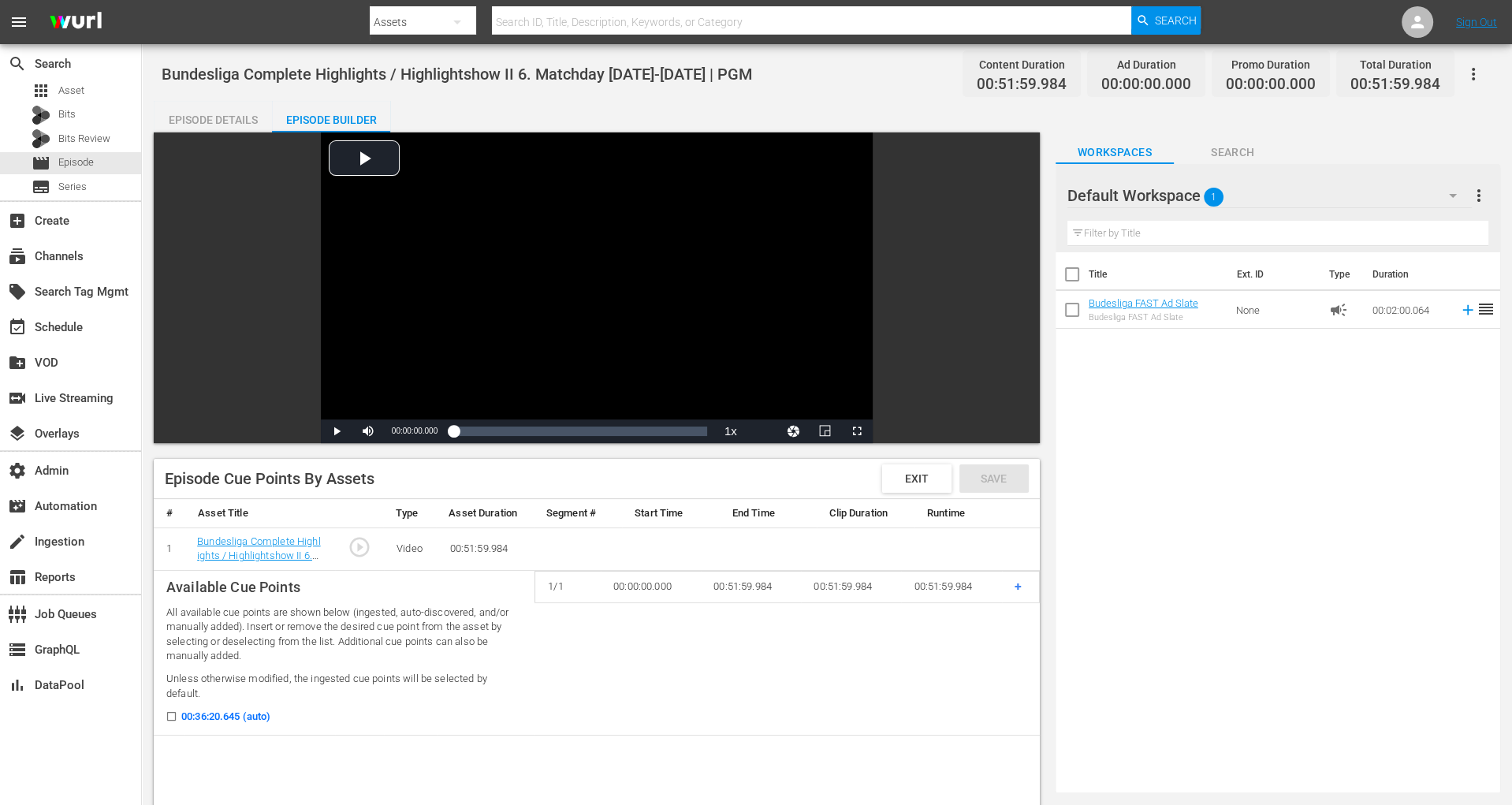
click at [875, 495] on div "Episode Cue Points By Assets Exit Save" at bounding box center [597, 479] width 886 height 41
click at [894, 487] on div "Exit" at bounding box center [917, 478] width 69 height 29
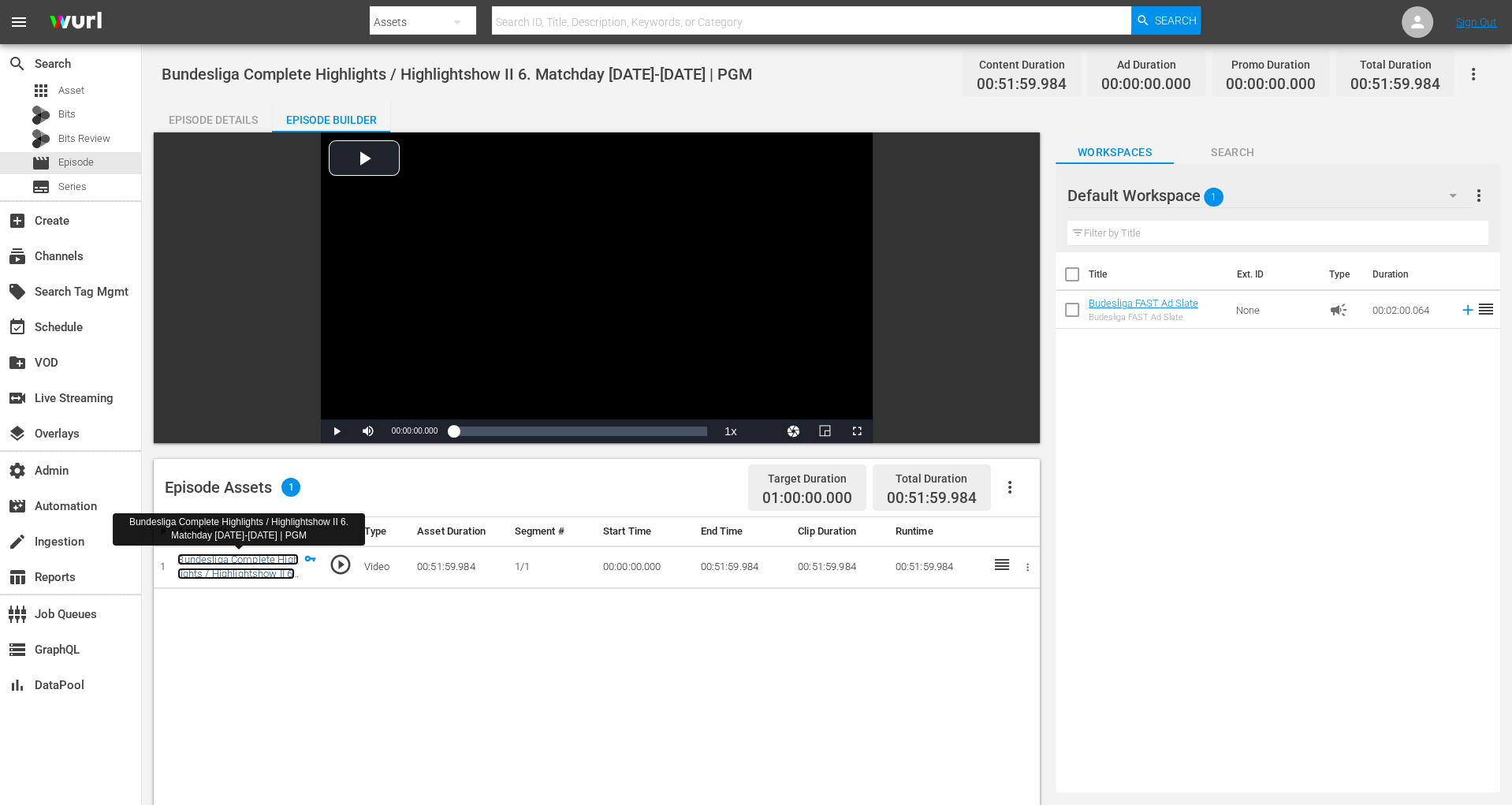
click at [279, 562] on link "Bundesliga Complete Highlights / Highlightshow II 6. Matchday [DATE]-[DATE] | P…" at bounding box center [237, 582] width 121 height 56
